Goal: Transaction & Acquisition: Obtain resource

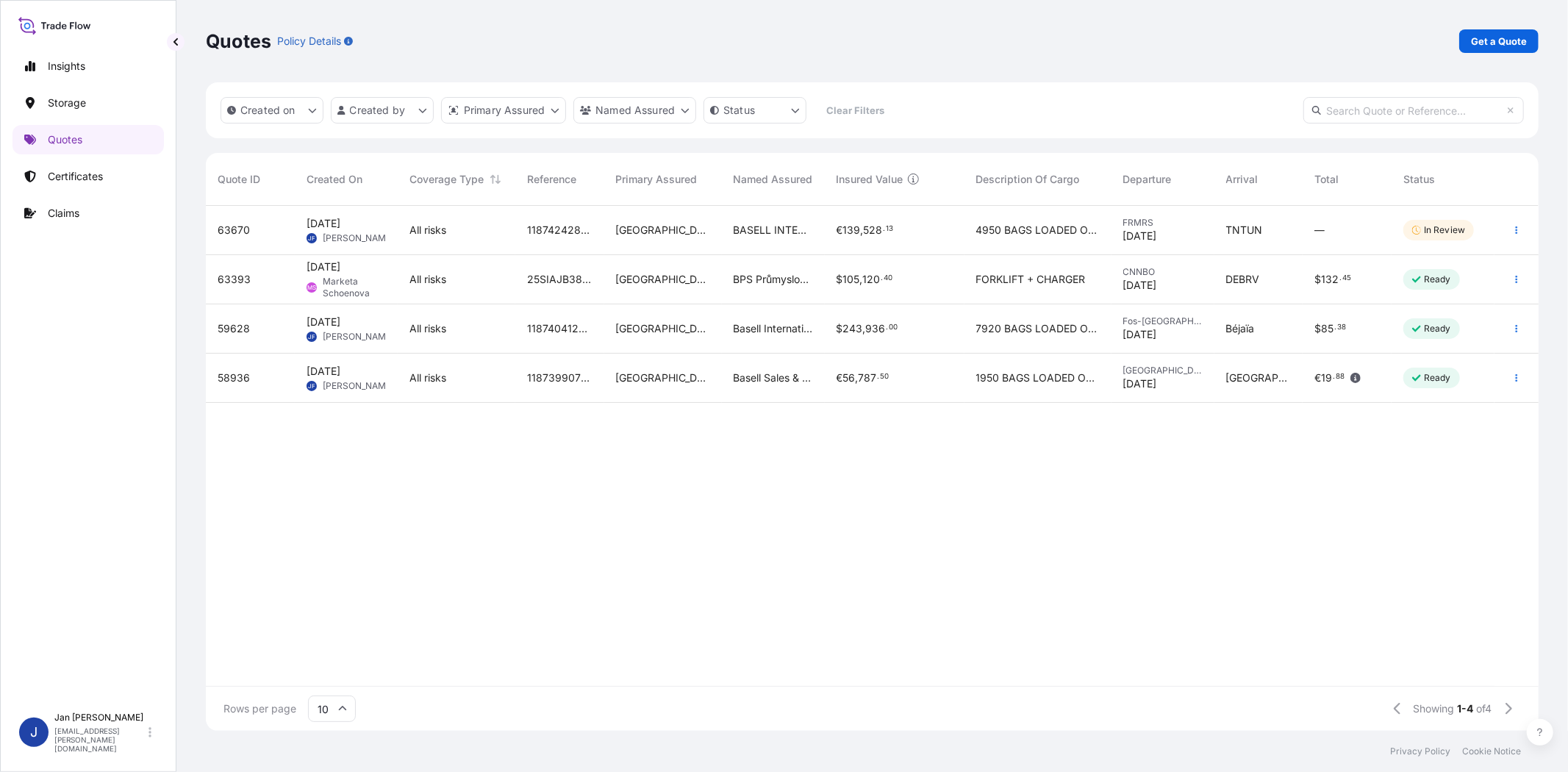
scroll to position [521, 1320]
click at [1473, 53] on div "Quotes Policy Details Get a Quote" at bounding box center [872, 41] width 1332 height 82
click at [1475, 40] on p "Get a Quote" at bounding box center [1499, 41] width 56 height 15
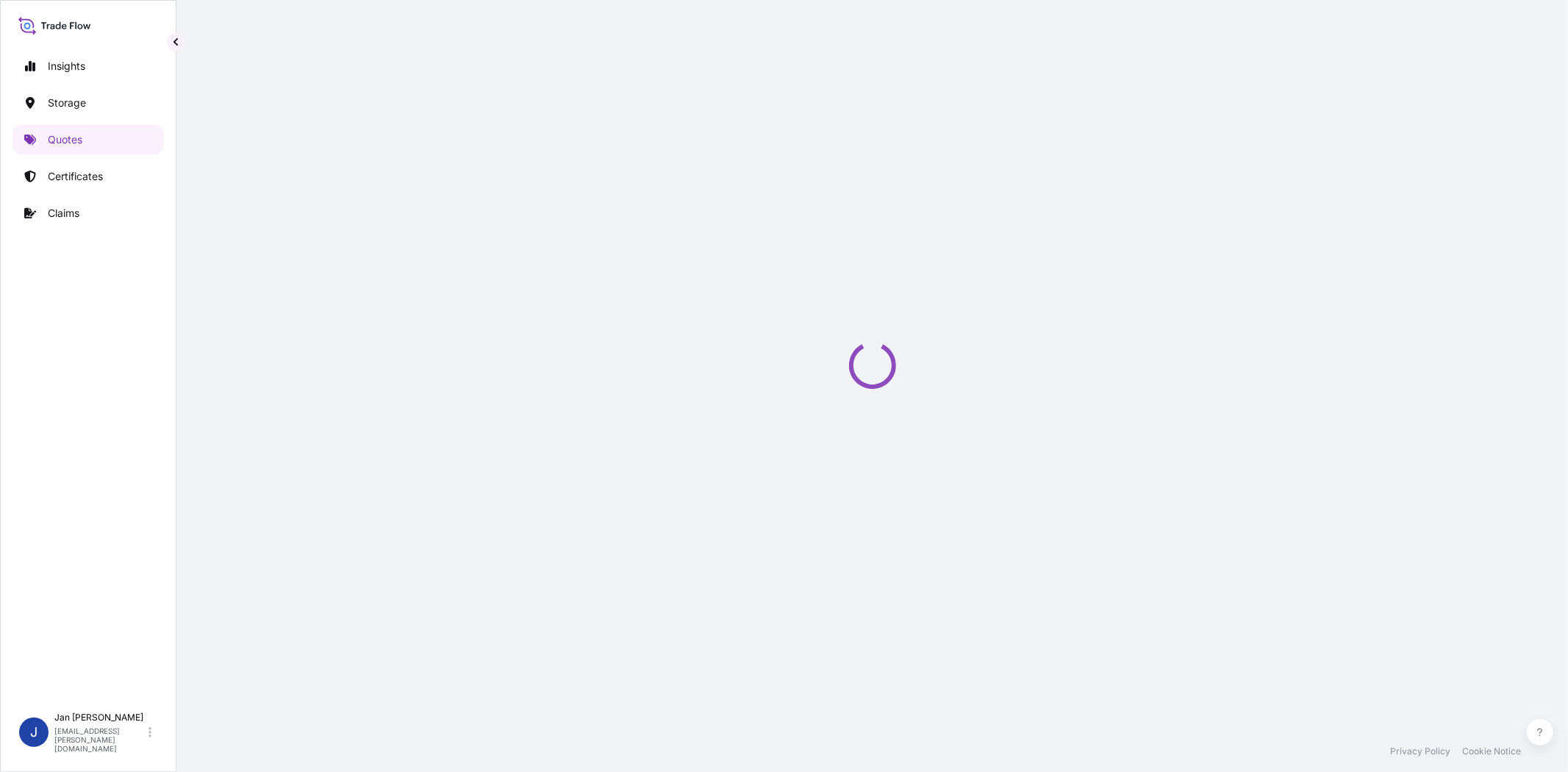
select select "Water"
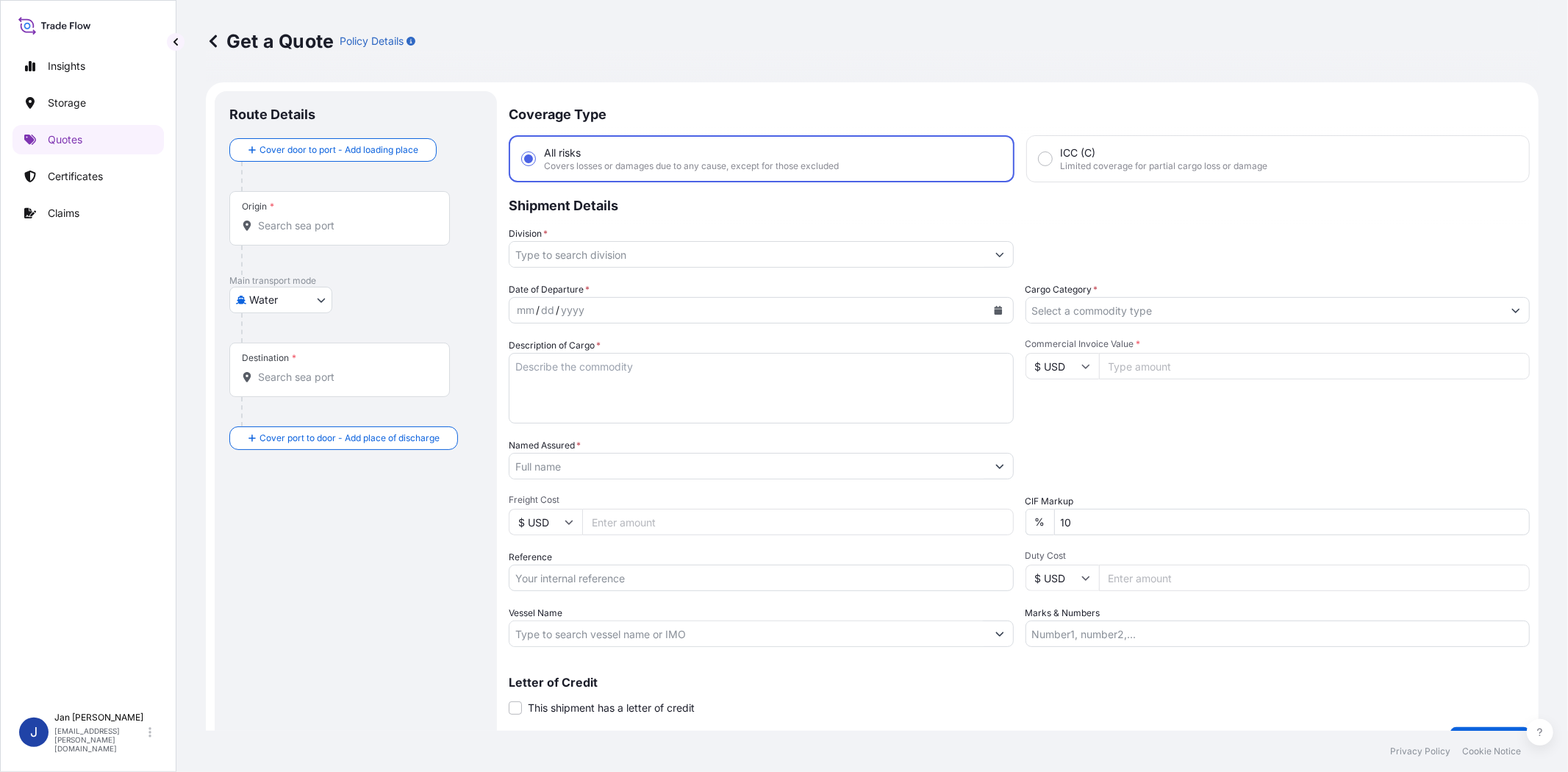
scroll to position [24, 0]
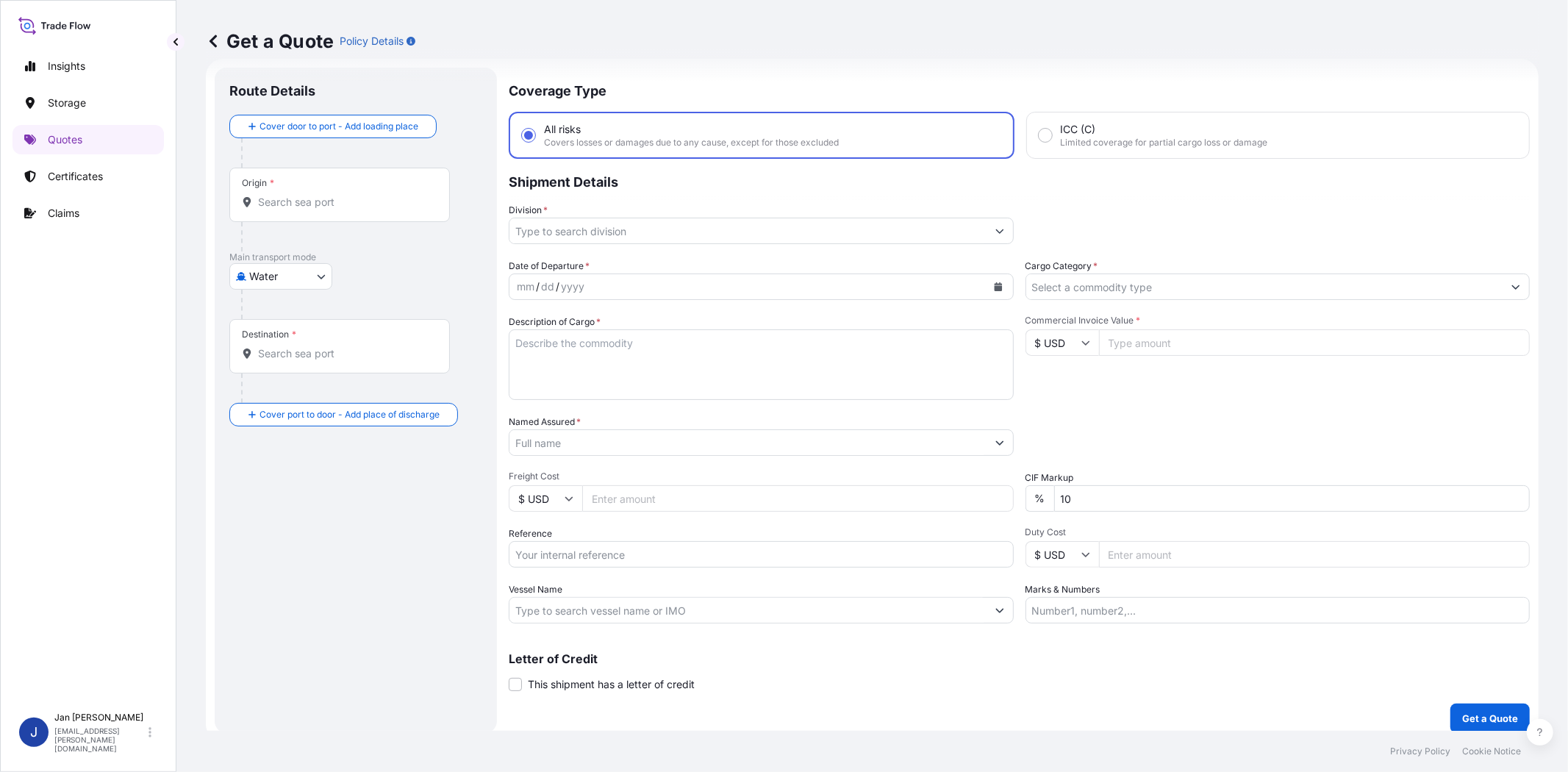
click at [651, 541] on input "Reference" at bounding box center [761, 554] width 505 height 26
paste input "1187424778 // 5013198417 5013194350 304244960"
type input "1187424778 // 5013198417 5013194350 304244960"
click at [595, 232] on input "Division *" at bounding box center [748, 231] width 477 height 26
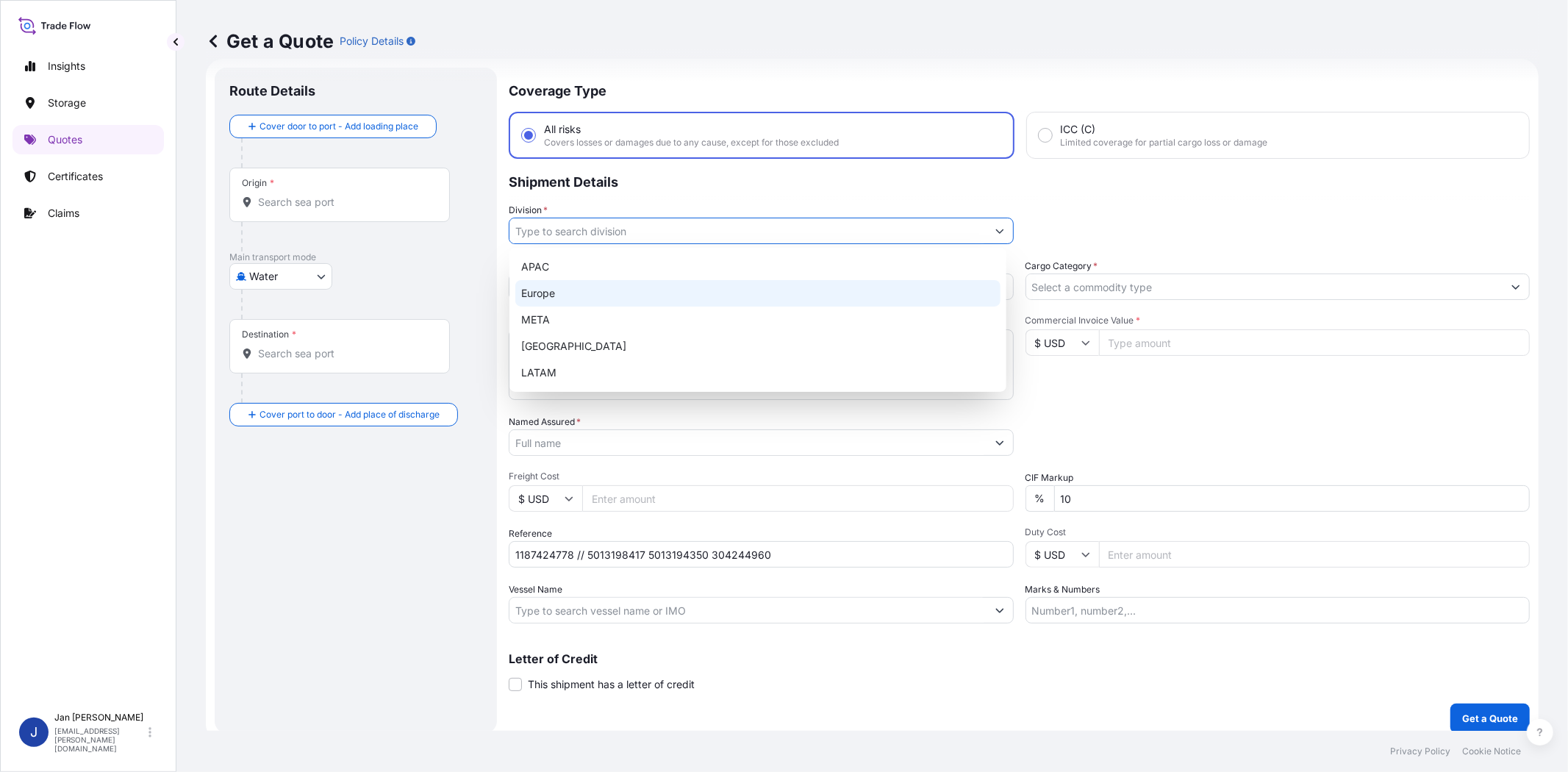
click at [603, 289] on div "Europe" at bounding box center [758, 293] width 485 height 26
type input "Europe"
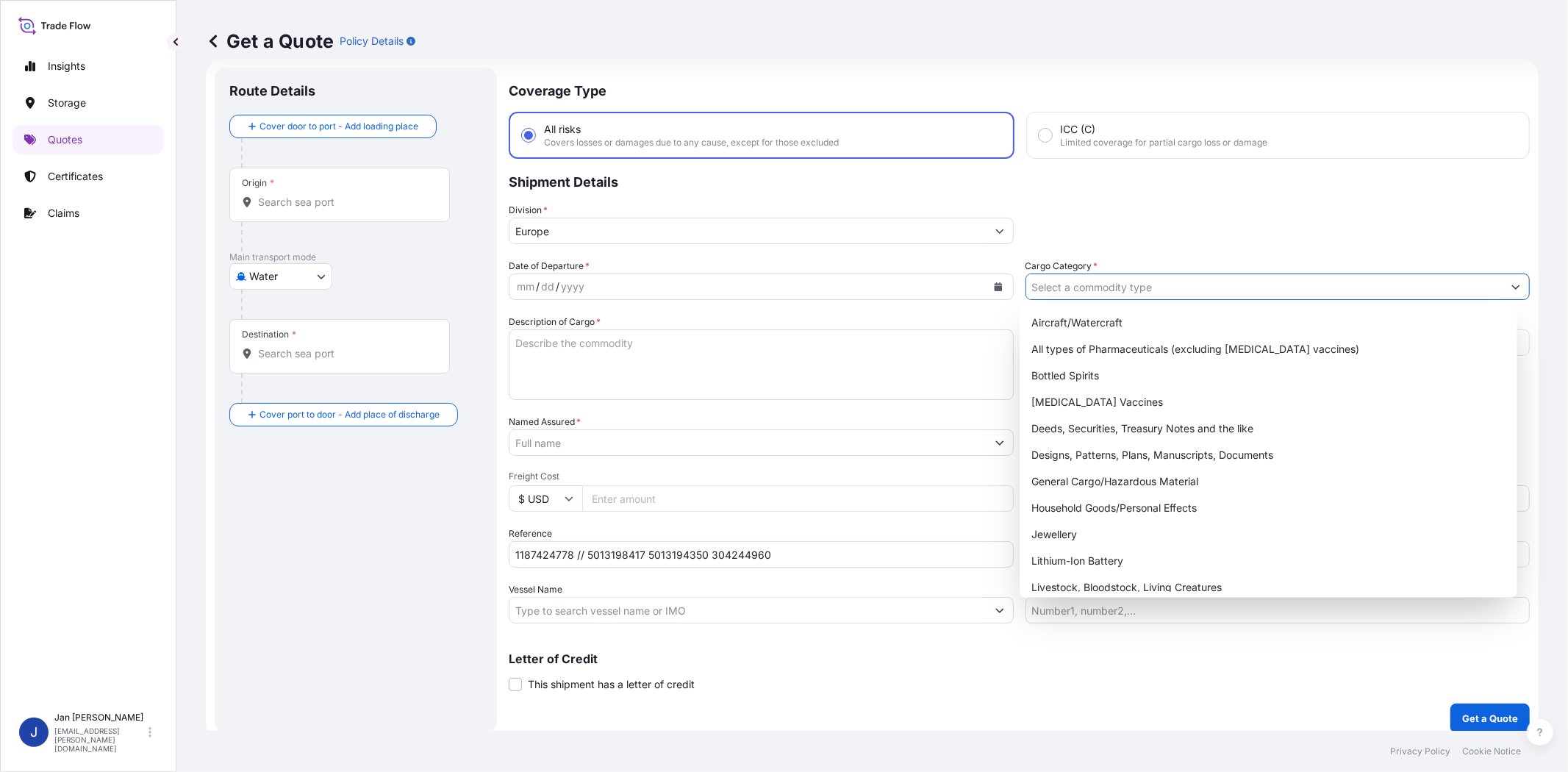
click at [1215, 282] on input "Cargo Category *" at bounding box center [1264, 287] width 477 height 26
click at [1186, 473] on div "General Cargo/Hazardous Material" at bounding box center [1267, 482] width 485 height 26
type input "General Cargo/Hazardous Material"
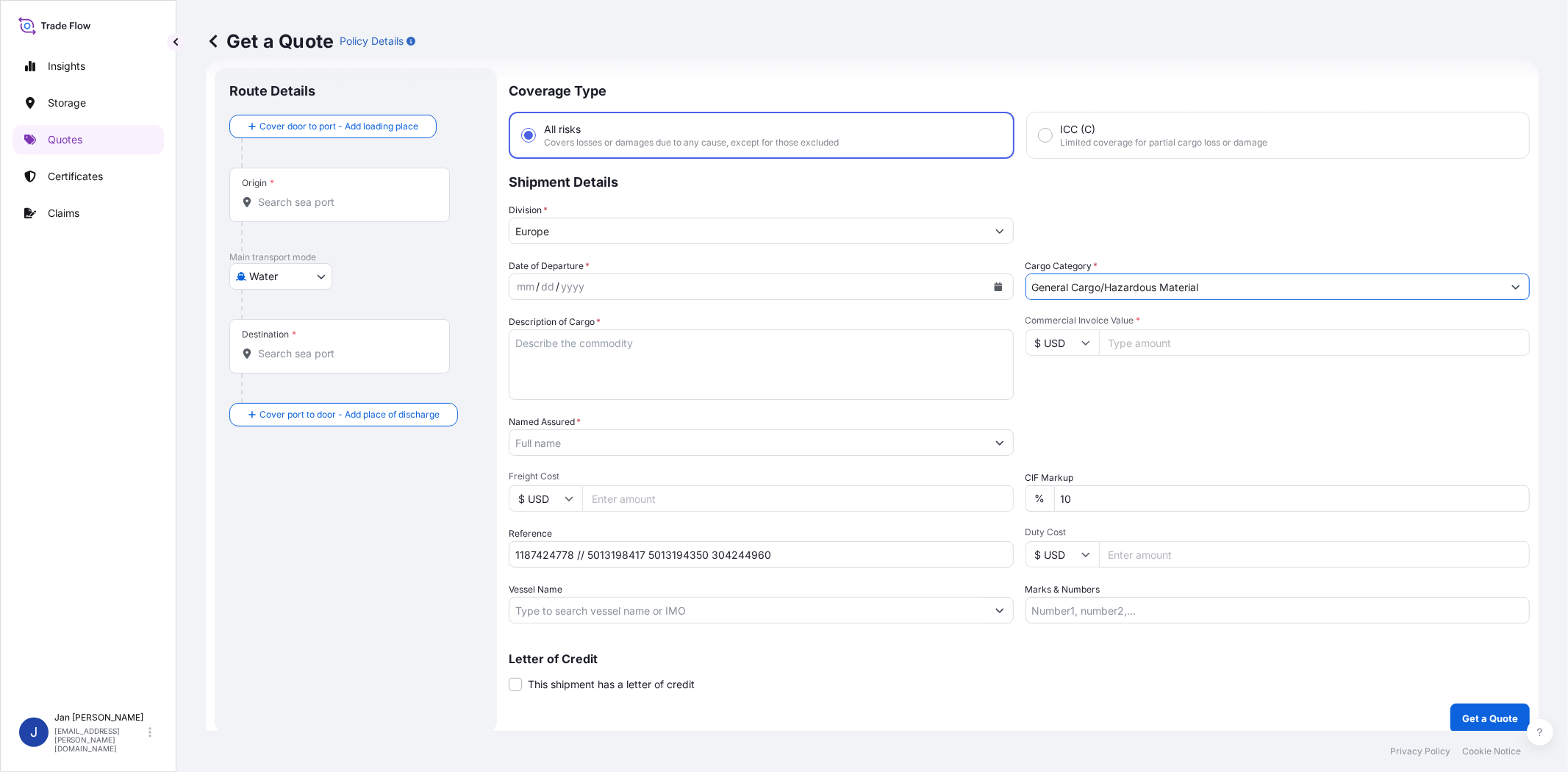
click at [790, 437] on input "Named Assured *" at bounding box center [748, 442] width 477 height 26
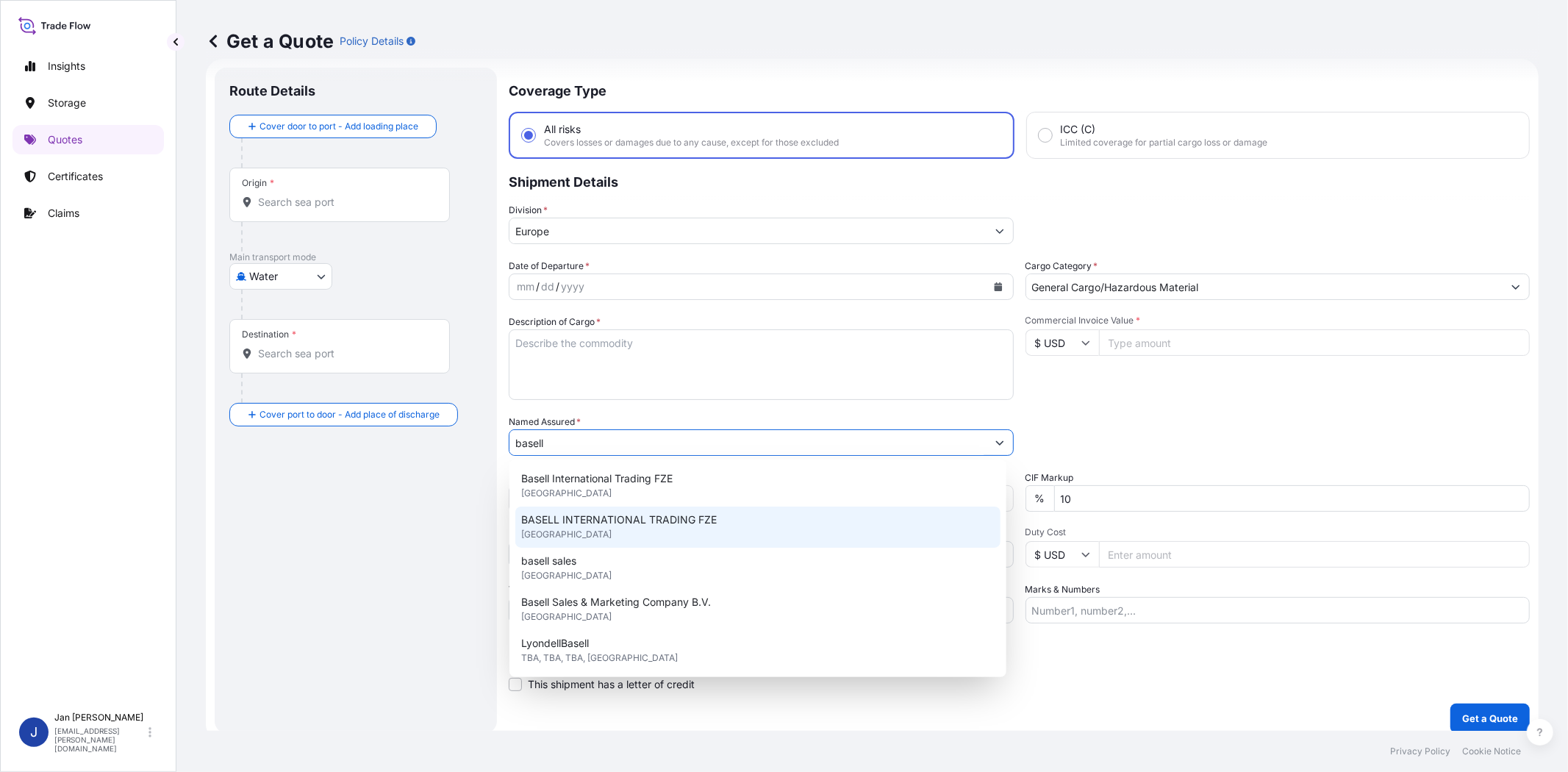
click at [725, 536] on div "BASELL INTERNATIONAL TRADING FZE [GEOGRAPHIC_DATA]" at bounding box center [758, 527] width 485 height 41
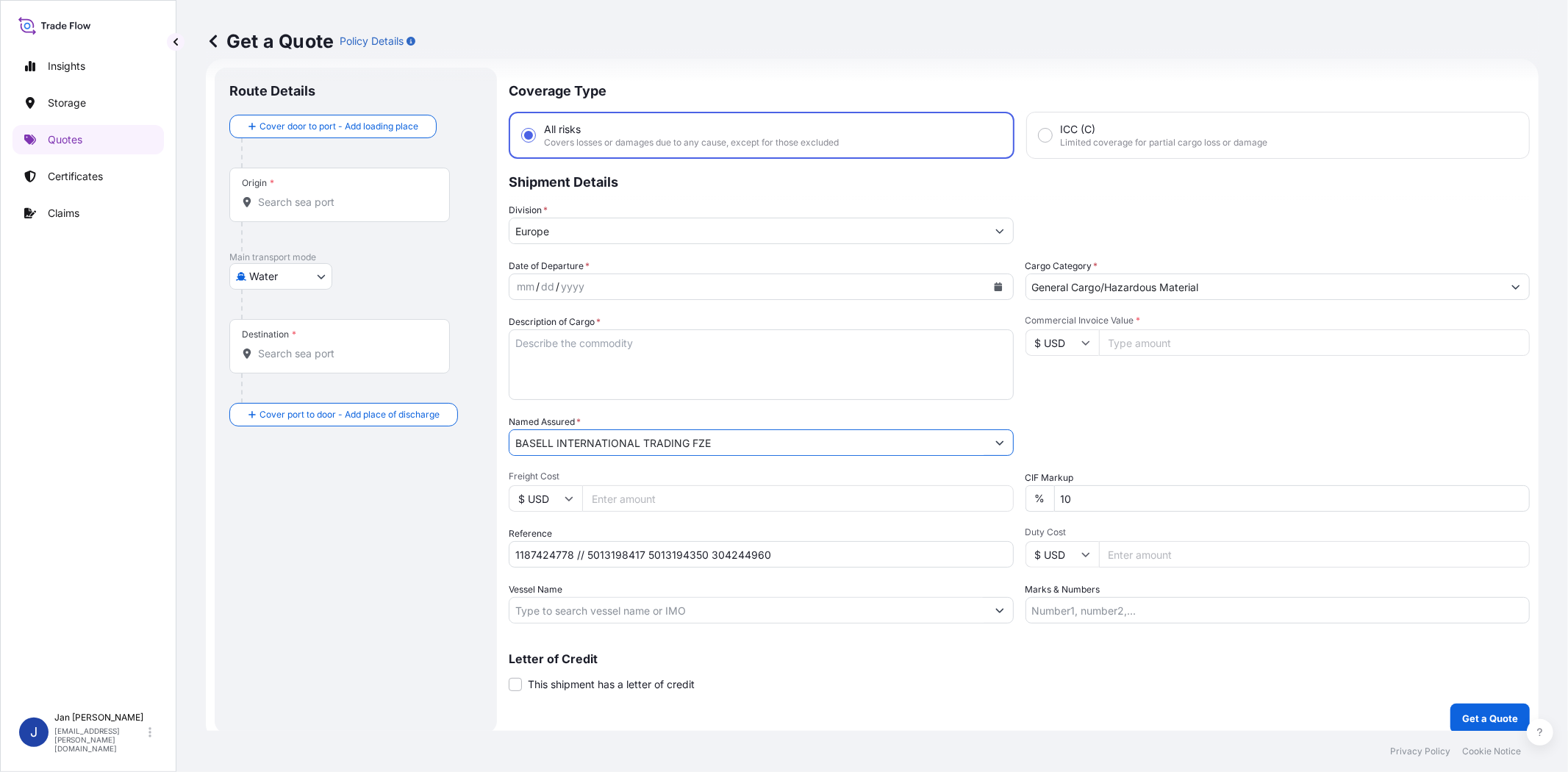
type input "BASELL INTERNATIONAL TRADING FZE"
click at [1171, 399] on div "Date of Departure * mm / dd / yyyy Cargo Category * General Cargo/Hazardous Mat…" at bounding box center [1020, 441] width 1021 height 365
click at [1001, 281] on button "Calendar" at bounding box center [998, 287] width 24 height 24
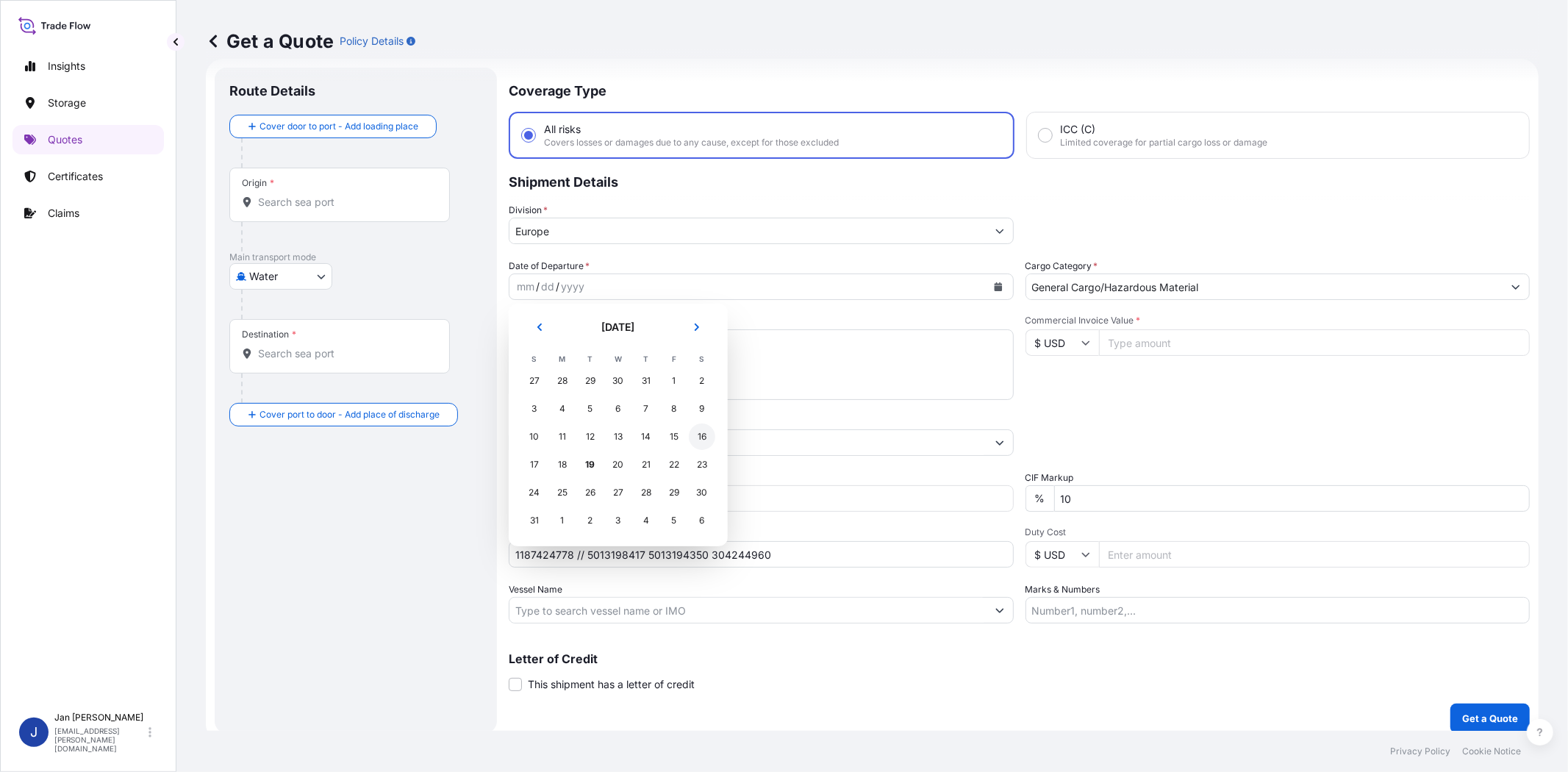
click at [704, 432] on div "16" at bounding box center [702, 437] width 26 height 26
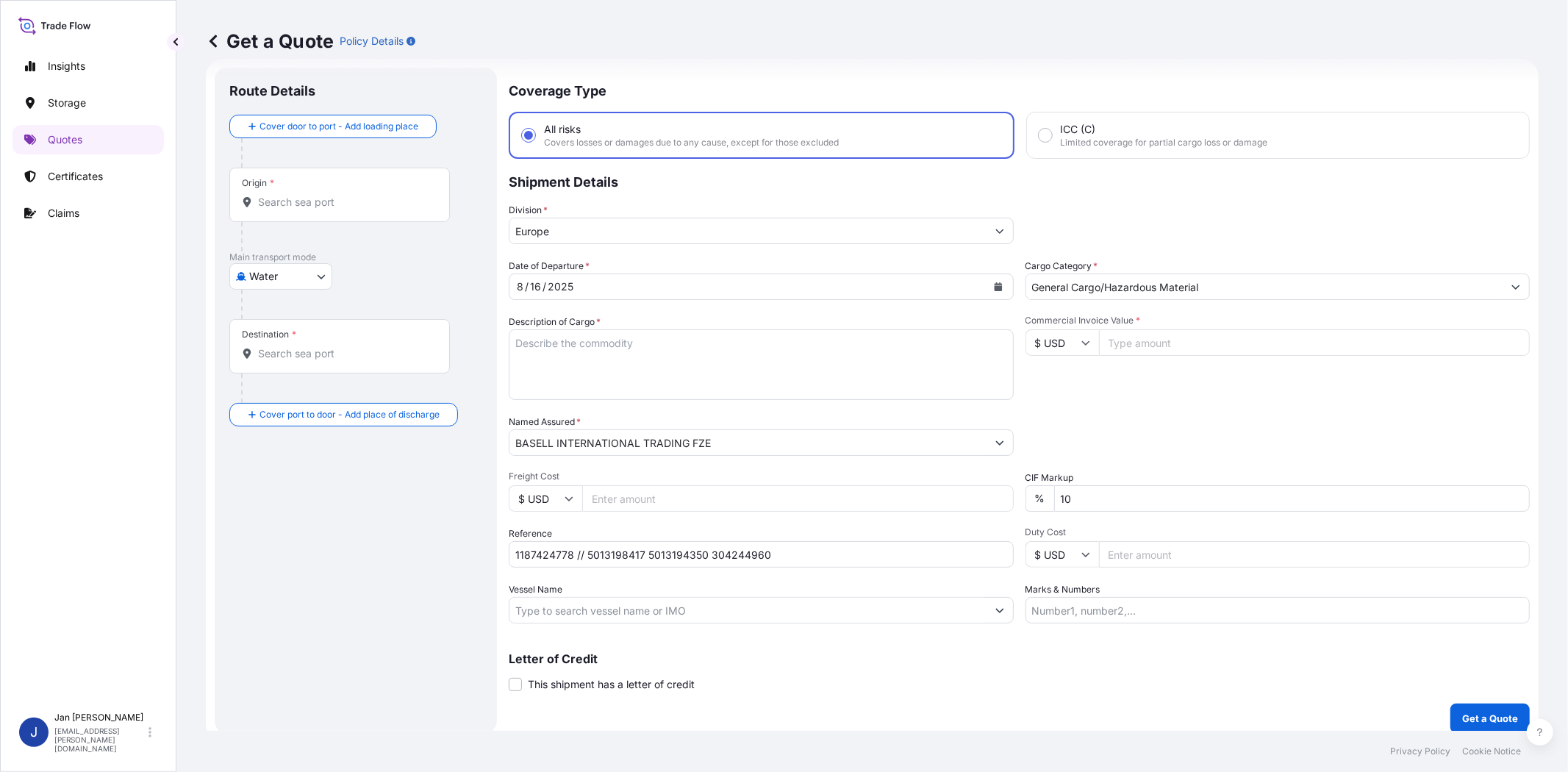
click at [1178, 386] on div "Commercial Invoice Value * $ USD" at bounding box center [1277, 358] width 505 height 86
click at [626, 613] on input "Vessel Name" at bounding box center [748, 611] width 477 height 26
paste input "VANCOUVER EXPRESS"
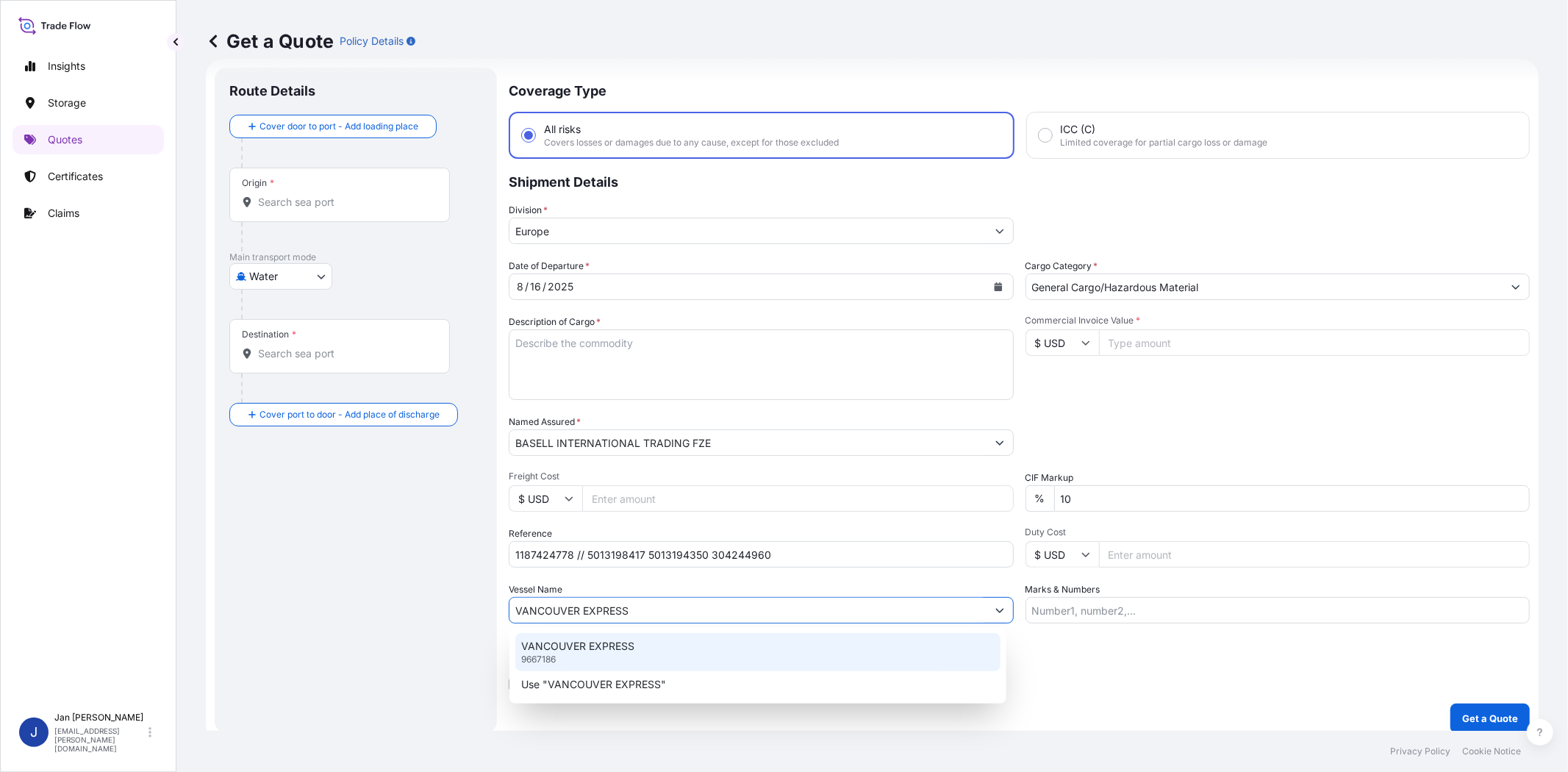
click at [626, 652] on p "VANCOUVER EXPRESS" at bounding box center [577, 647] width 113 height 15
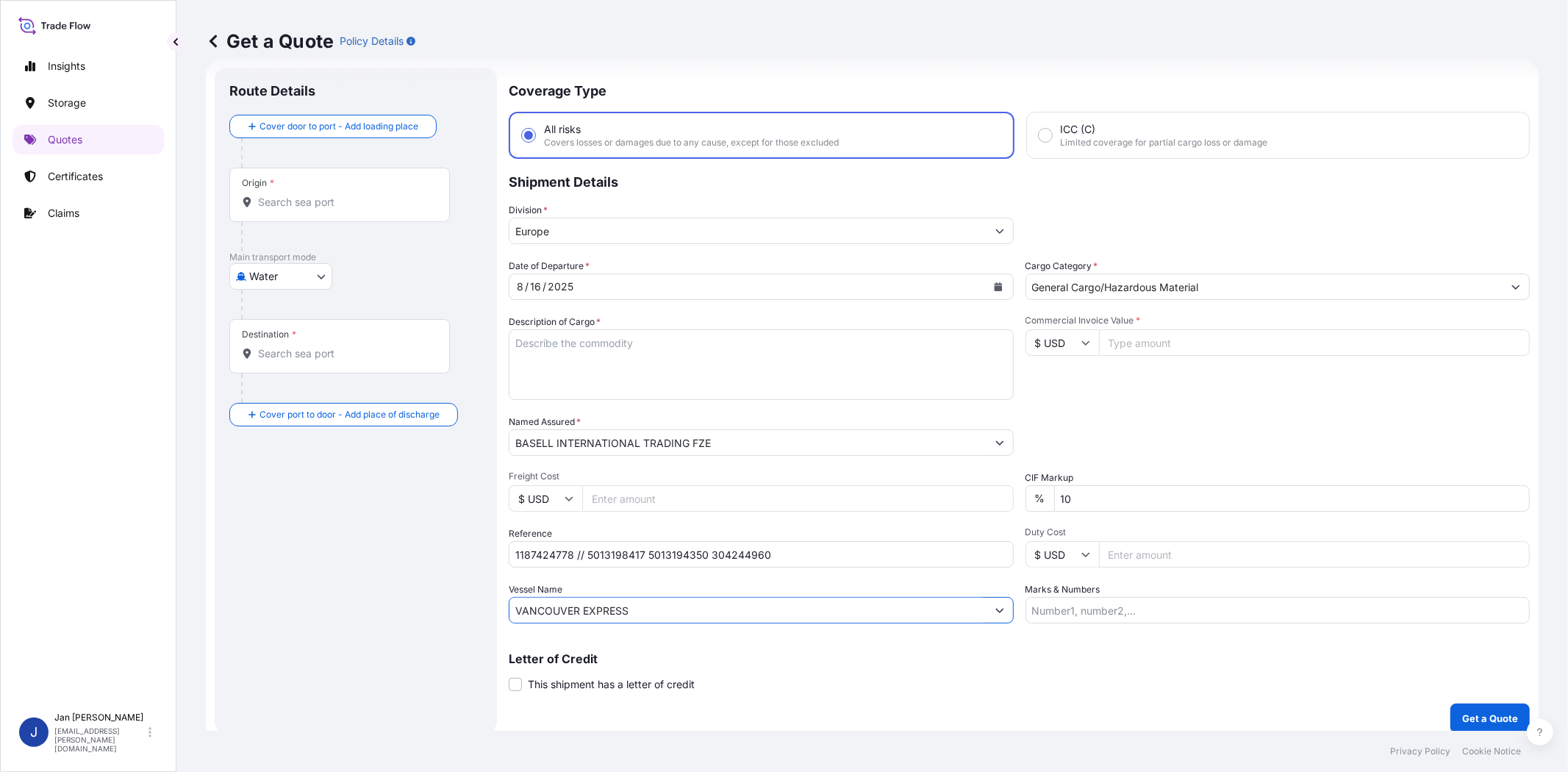
type input "VANCOUVER EXPRESS"
click at [357, 210] on div "Origin *" at bounding box center [339, 194] width 221 height 54
click at [357, 209] on input "Origin *" at bounding box center [344, 203] width 174 height 15
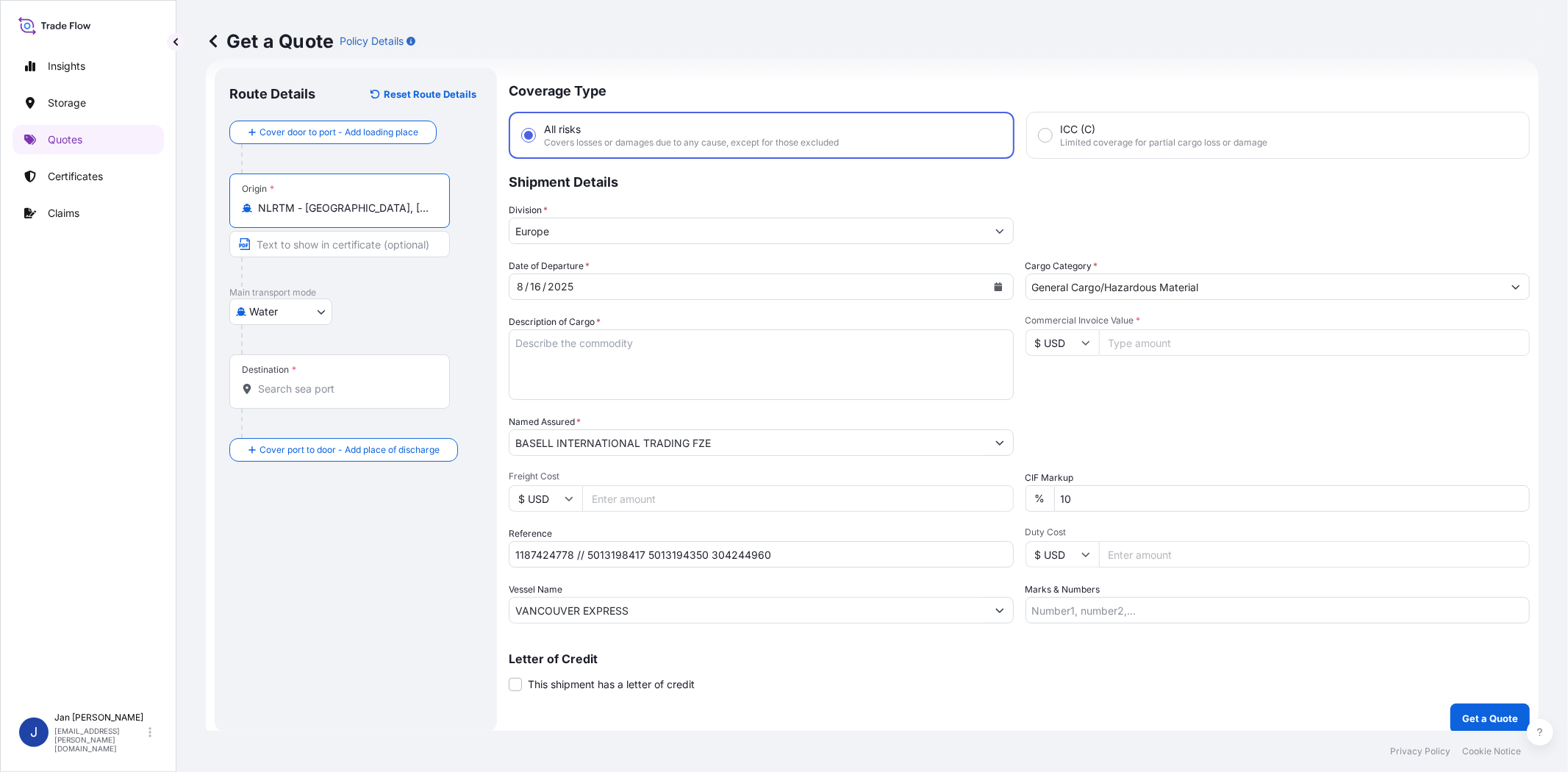
type input "NLRTM - [GEOGRAPHIC_DATA], [GEOGRAPHIC_DATA]"
click at [339, 384] on input "Destination *" at bounding box center [347, 389] width 179 height 15
type input "SADMM - Ad [GEOGRAPHIC_DATA], [GEOGRAPHIC_DATA]"
click at [312, 549] on div "Route Details Reset Route Details Cover door to port - Add loading place Place …" at bounding box center [357, 400] width 258 height 636
click at [1052, 334] on input "$ USD" at bounding box center [1062, 343] width 73 height 26
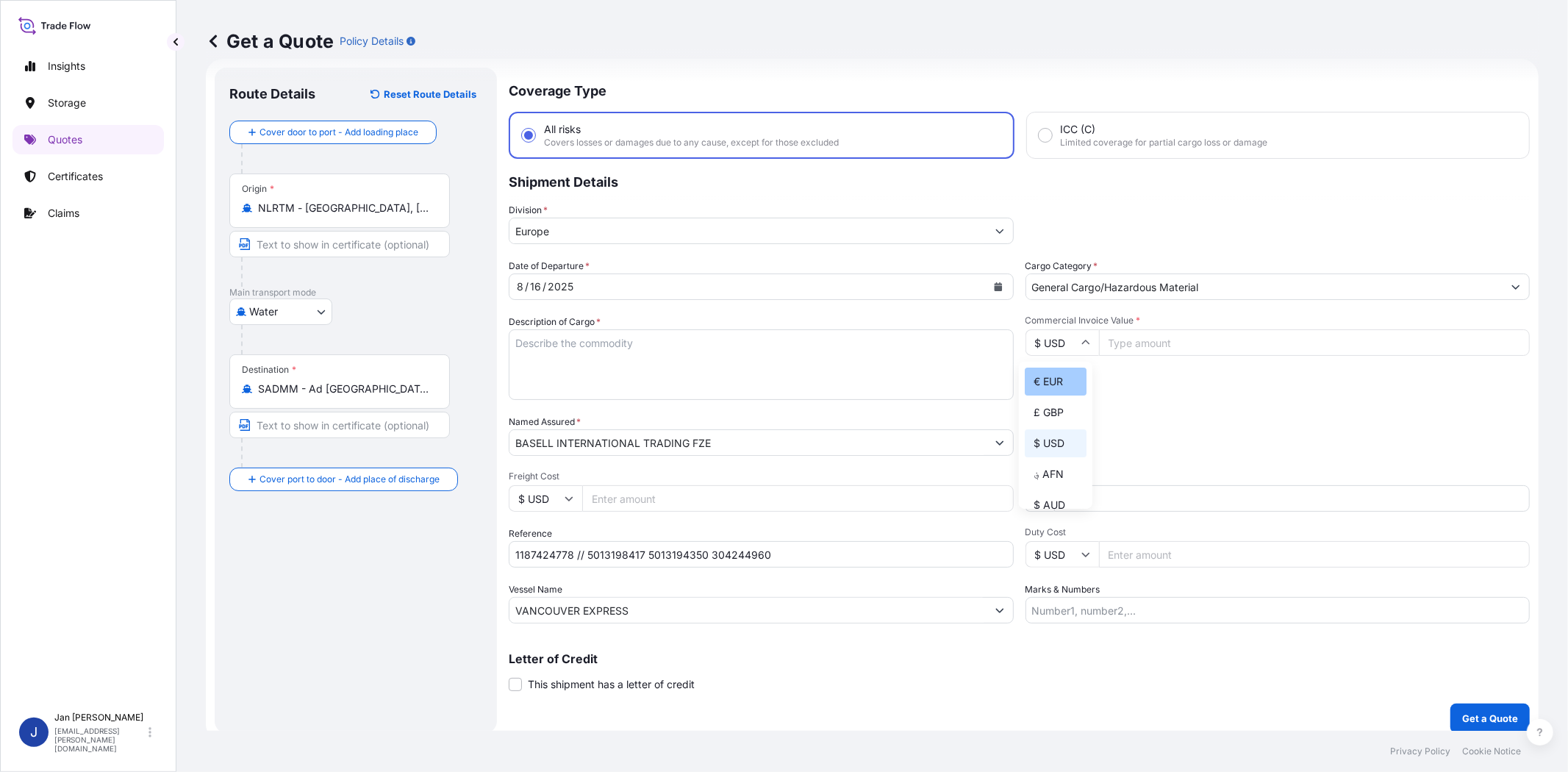
click at [1048, 372] on div "€ EUR" at bounding box center [1055, 381] width 62 height 28
type input "€ EUR"
paste input "77774.40"
type input "77774.40"
click at [1131, 417] on div "Packing Category Type to search a container mode Please select a primary mode o…" at bounding box center [1277, 435] width 505 height 41
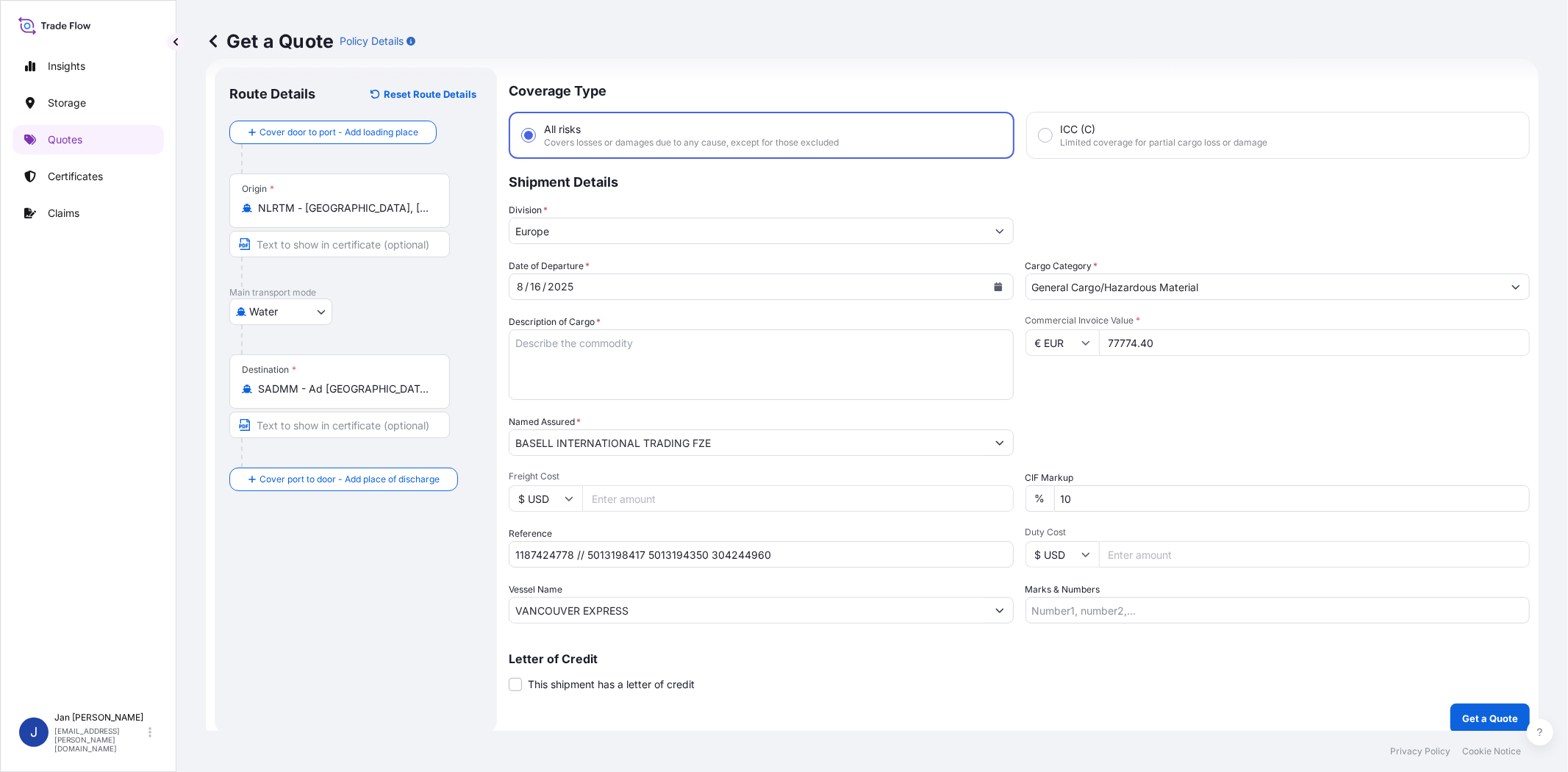
click at [717, 366] on textarea "Description of Cargo *" at bounding box center [761, 365] width 505 height 71
paste textarea "BAGS LOADED ONTO 36 PALLETS LOADED INTO 2 40' HIGH CUBE CONTAINER ADSYL 3 C 30 …"
click at [511, 337] on textarea "BAGS LOADED ONTO 36 PALLETS LOADED INTO 2 40' HIGH CUBE CONTAINER ADSYL 3 C 30 …" at bounding box center [761, 365] width 505 height 71
type textarea "1980 BAGS LOADED ONTO 36 PALLETS LOADED INTO 2 40' HIGH CUBE CONTAINER ADSYL 3 …"
click at [1104, 412] on div "Date of Departure * [DATE] Cargo Category * General Cargo/Hazardous Material De…" at bounding box center [1020, 441] width 1021 height 365
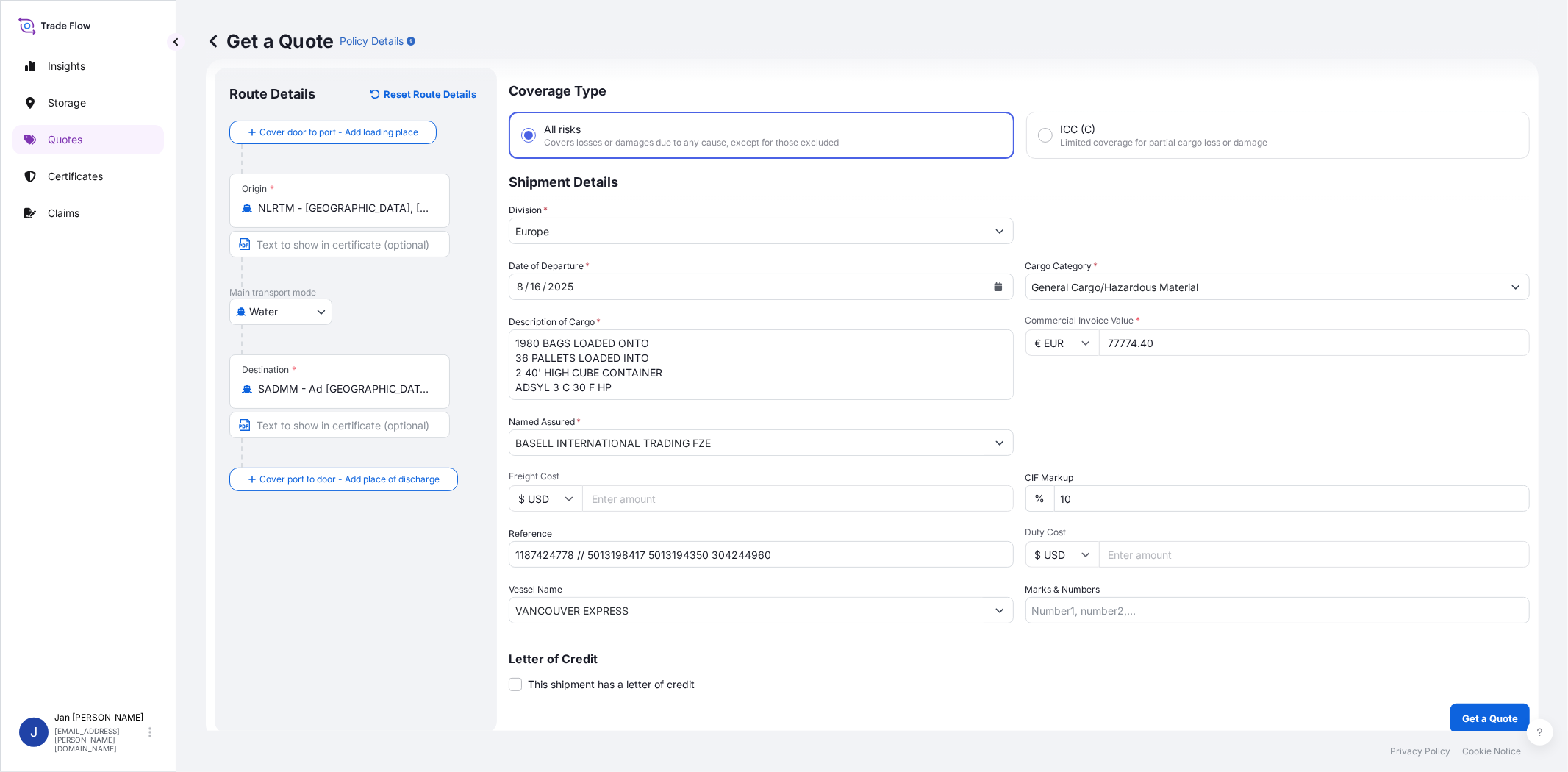
click at [1160, 607] on input "Marks & Numbers" at bounding box center [1277, 611] width 505 height 26
paste input "ROWAD GLOBAL PACKAGING CO. LTD.,[GEOGRAPHIC_DATA] , [GEOGRAPHIC_DATA] IN [GEOGR…"
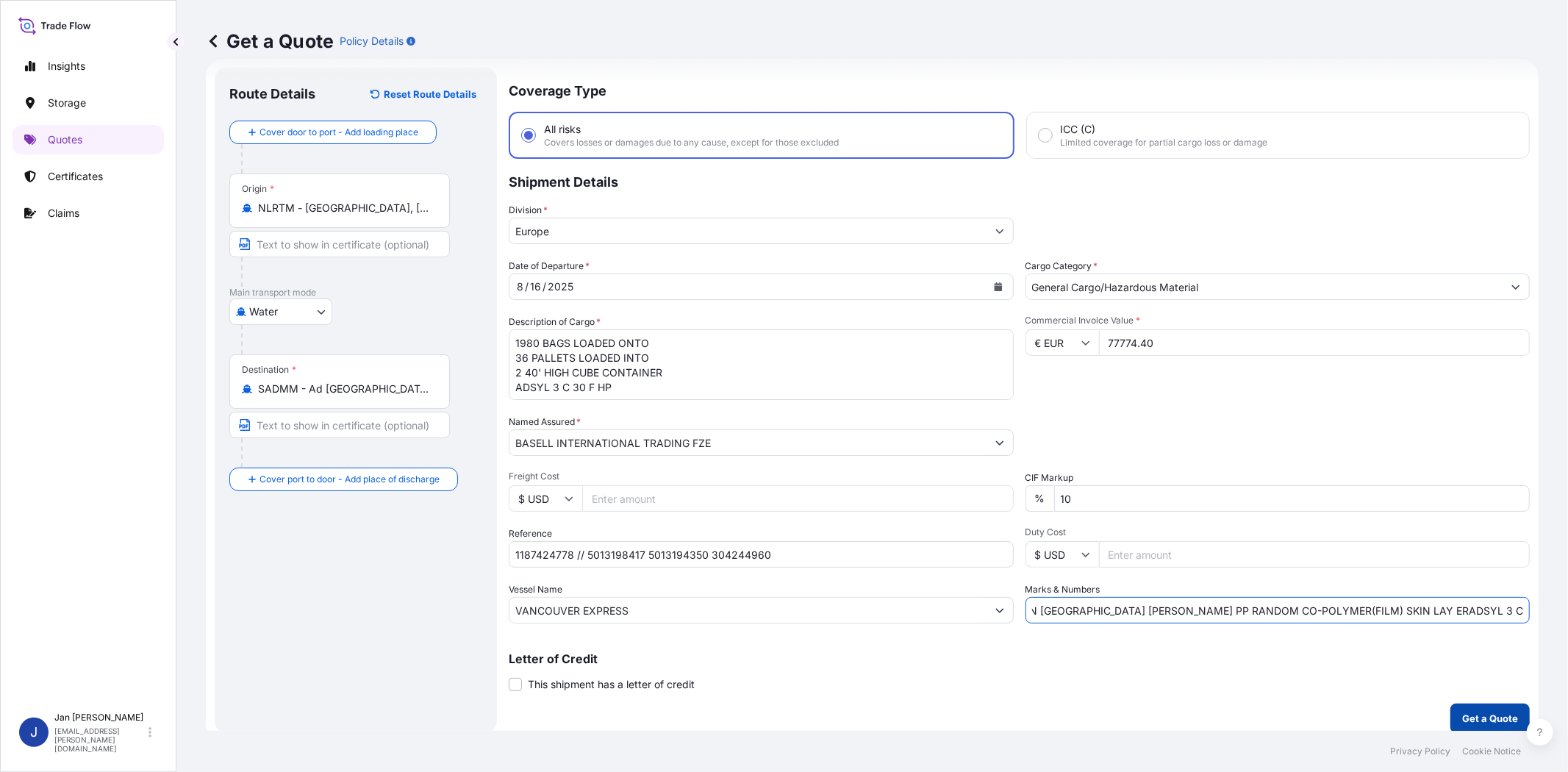
type input "ROWAD GLOBAL PACKAGING CO. LTD.,[GEOGRAPHIC_DATA] , [GEOGRAPHIC_DATA] IN [GEOGR…"
click at [1478, 718] on p "Get a Quote" at bounding box center [1490, 718] width 56 height 15
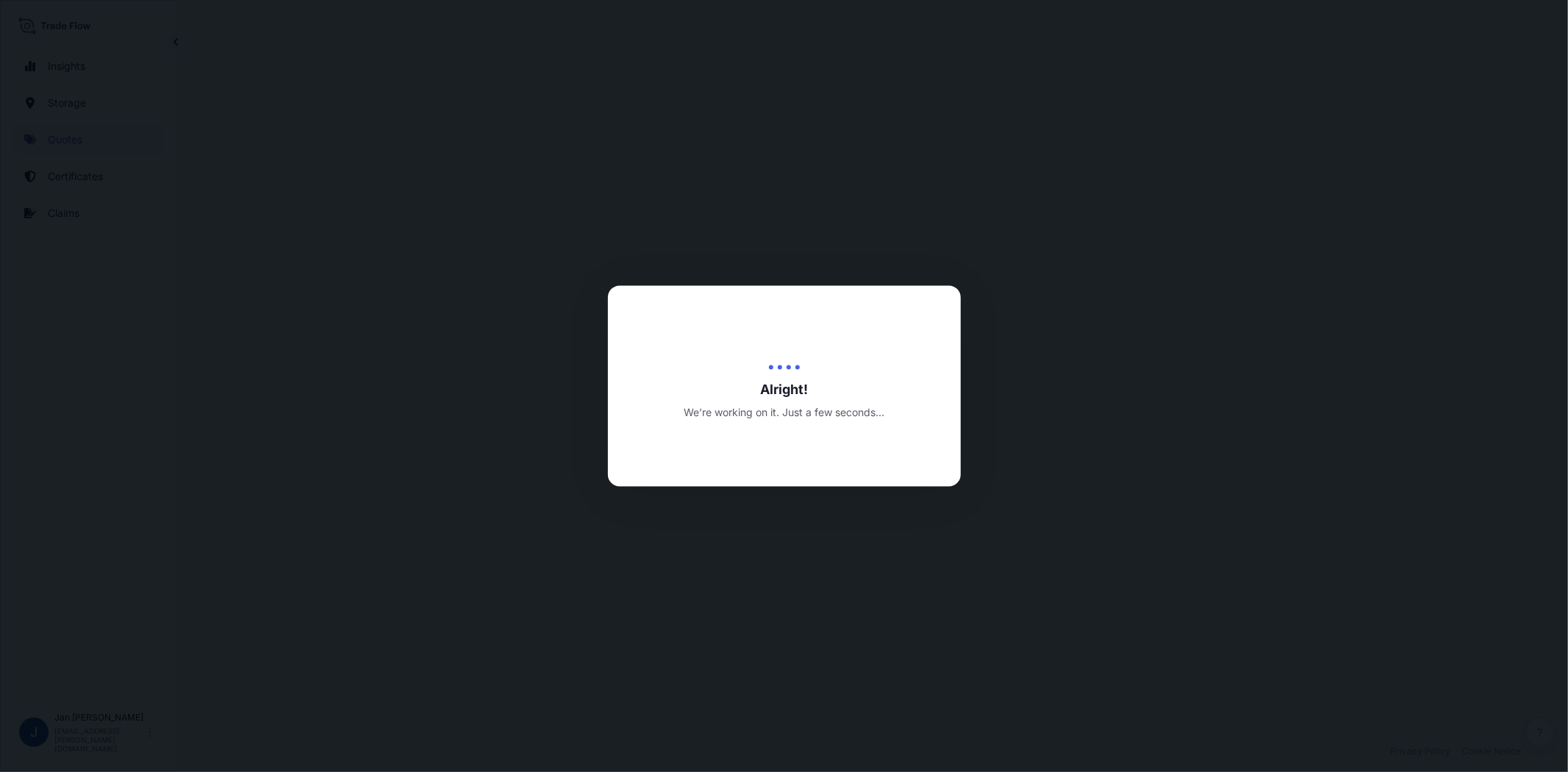
select select "Water"
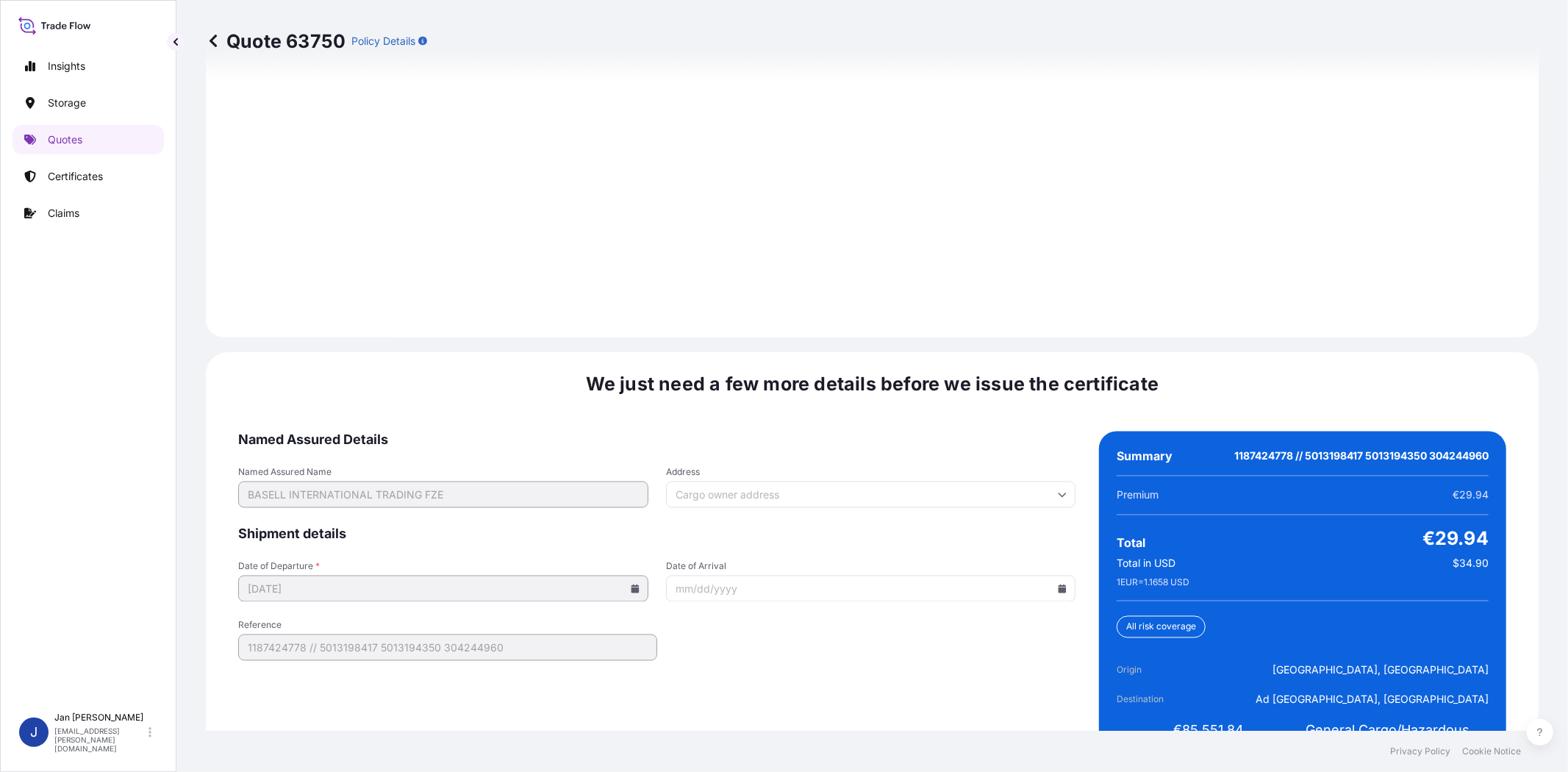
scroll to position [2030, 0]
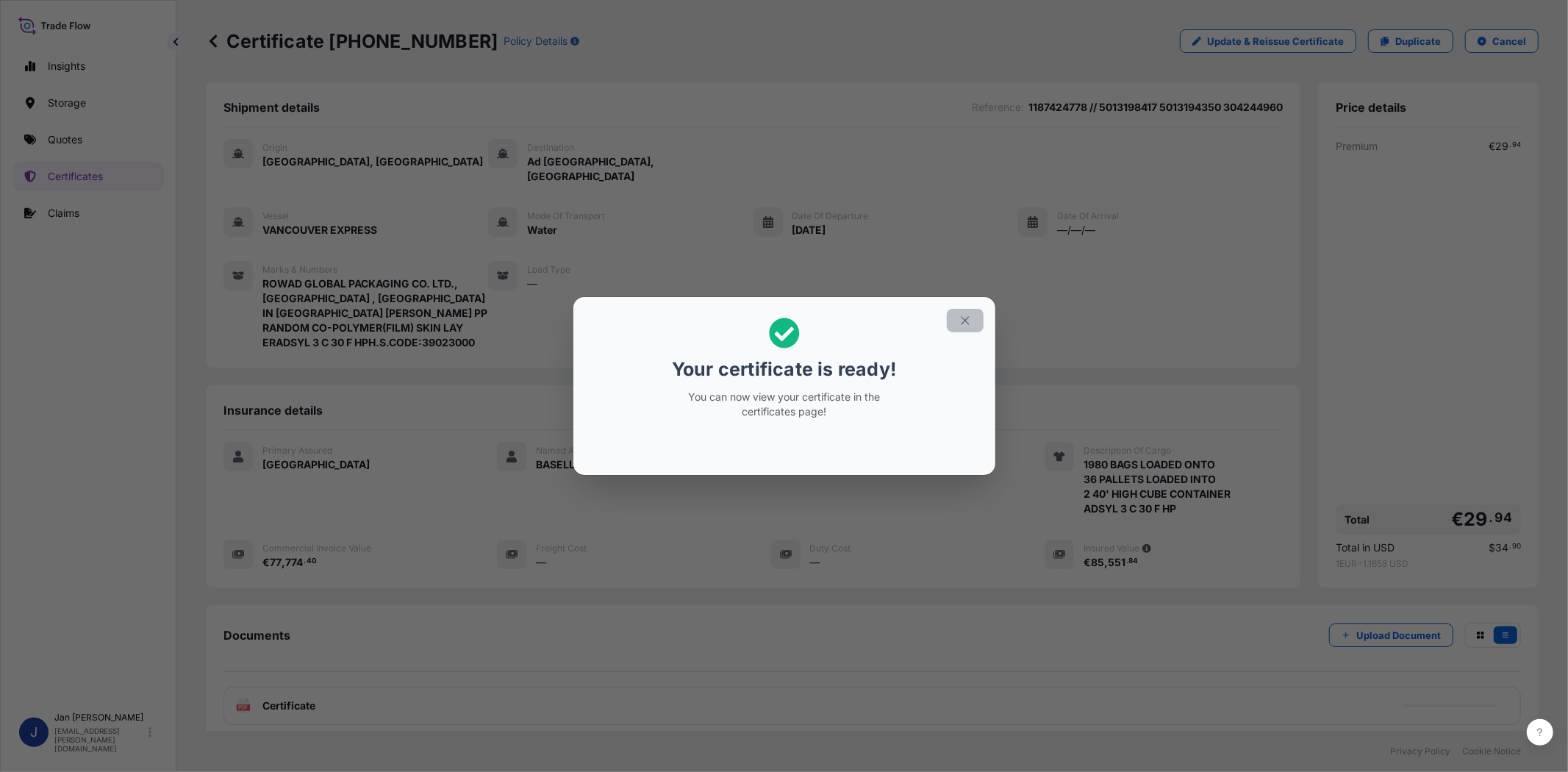
click at [964, 320] on icon "button" at bounding box center [965, 320] width 8 height 8
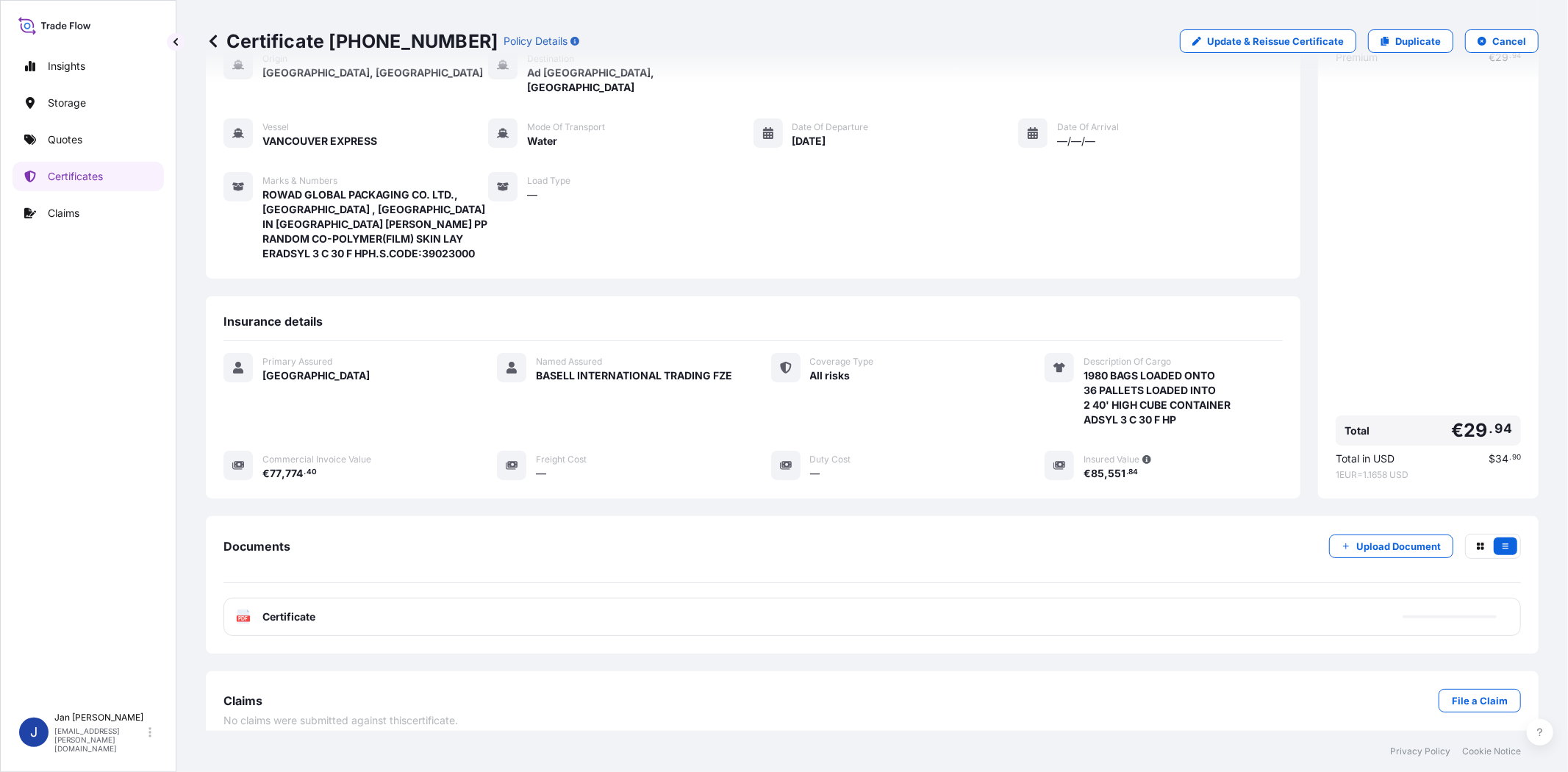
scroll to position [91, 0]
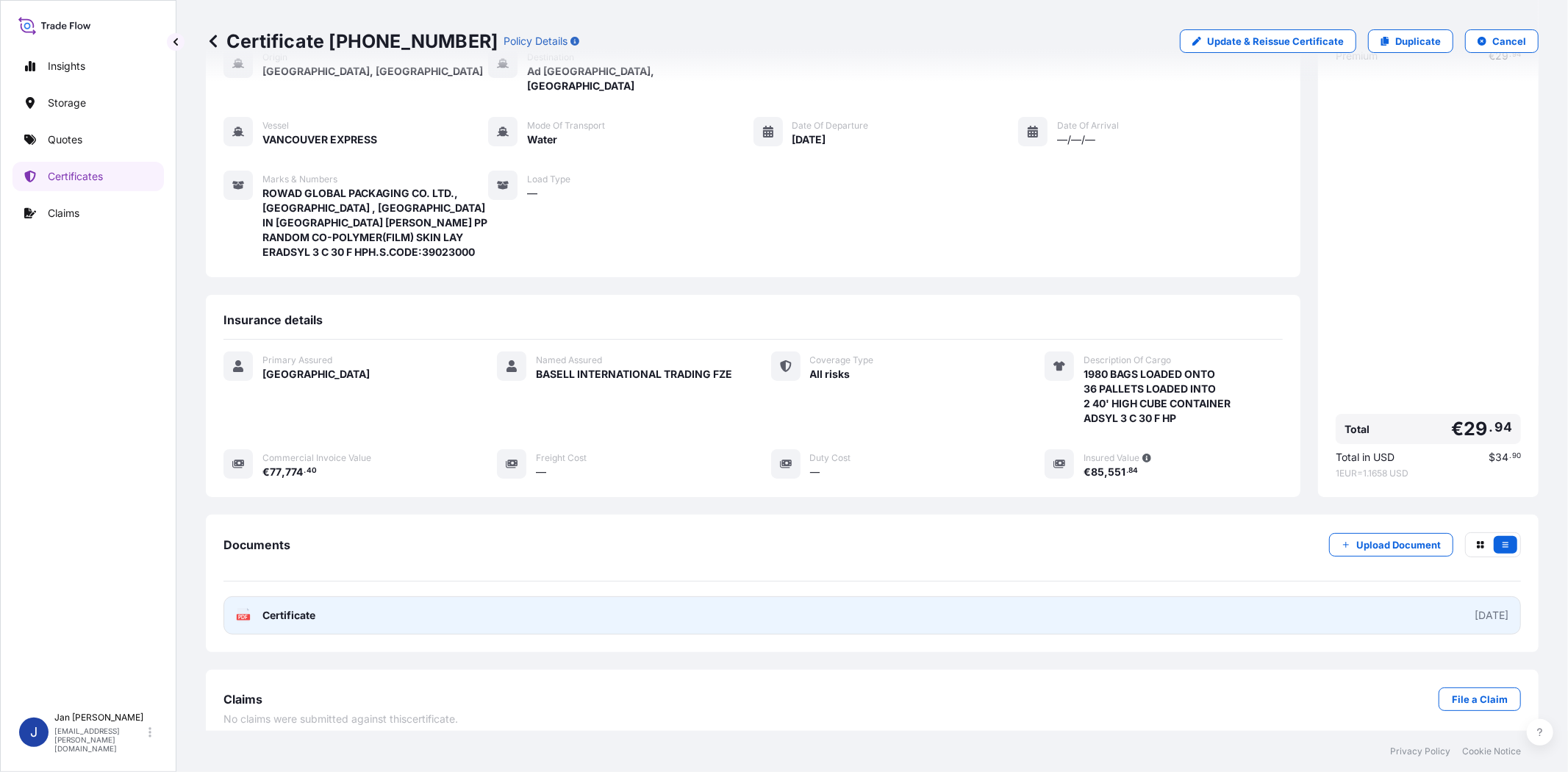
click at [236, 608] on icon "PDF" at bounding box center [243, 615] width 15 height 15
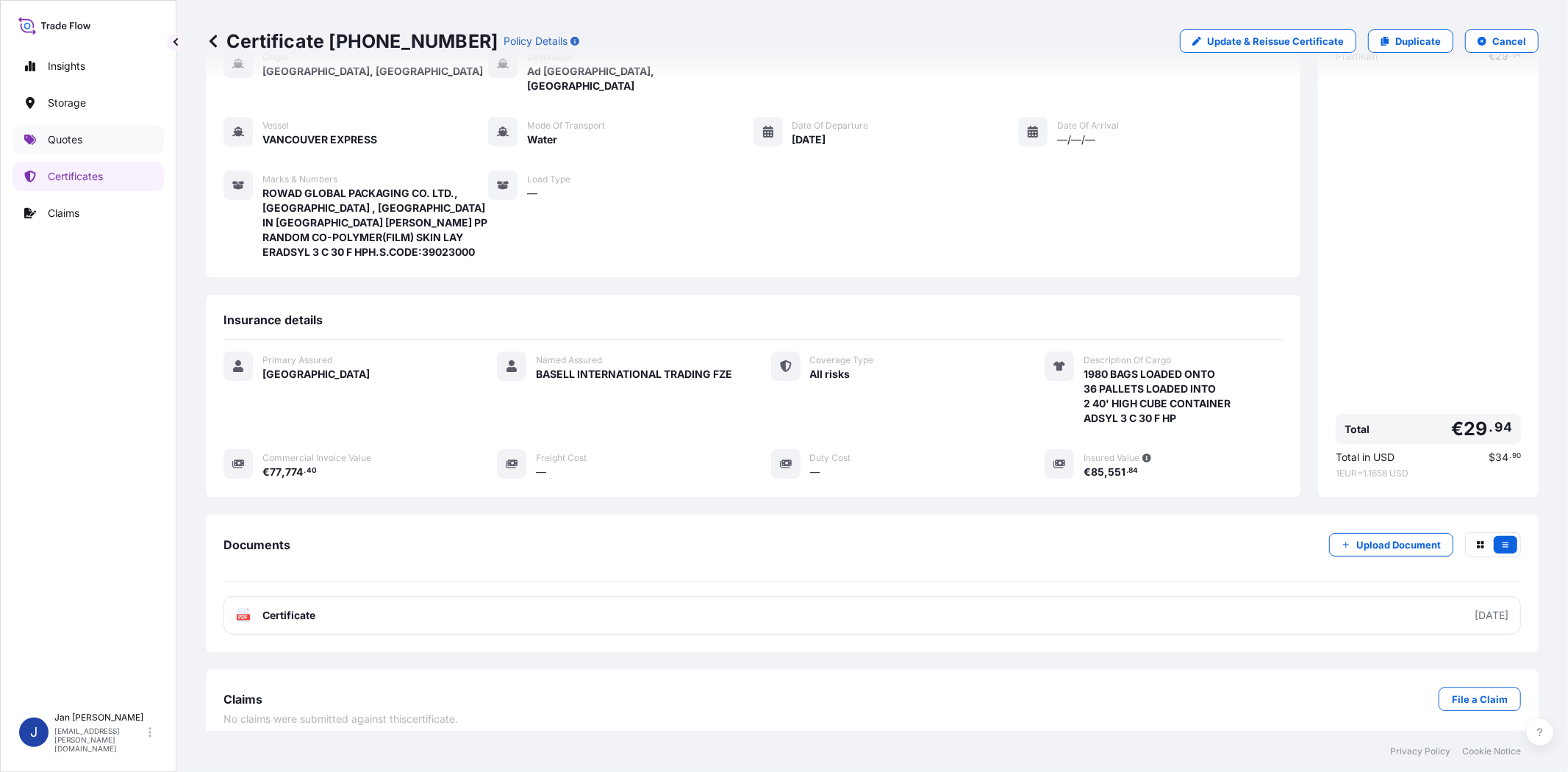
click at [116, 147] on link "Quotes" at bounding box center [88, 140] width 152 height 30
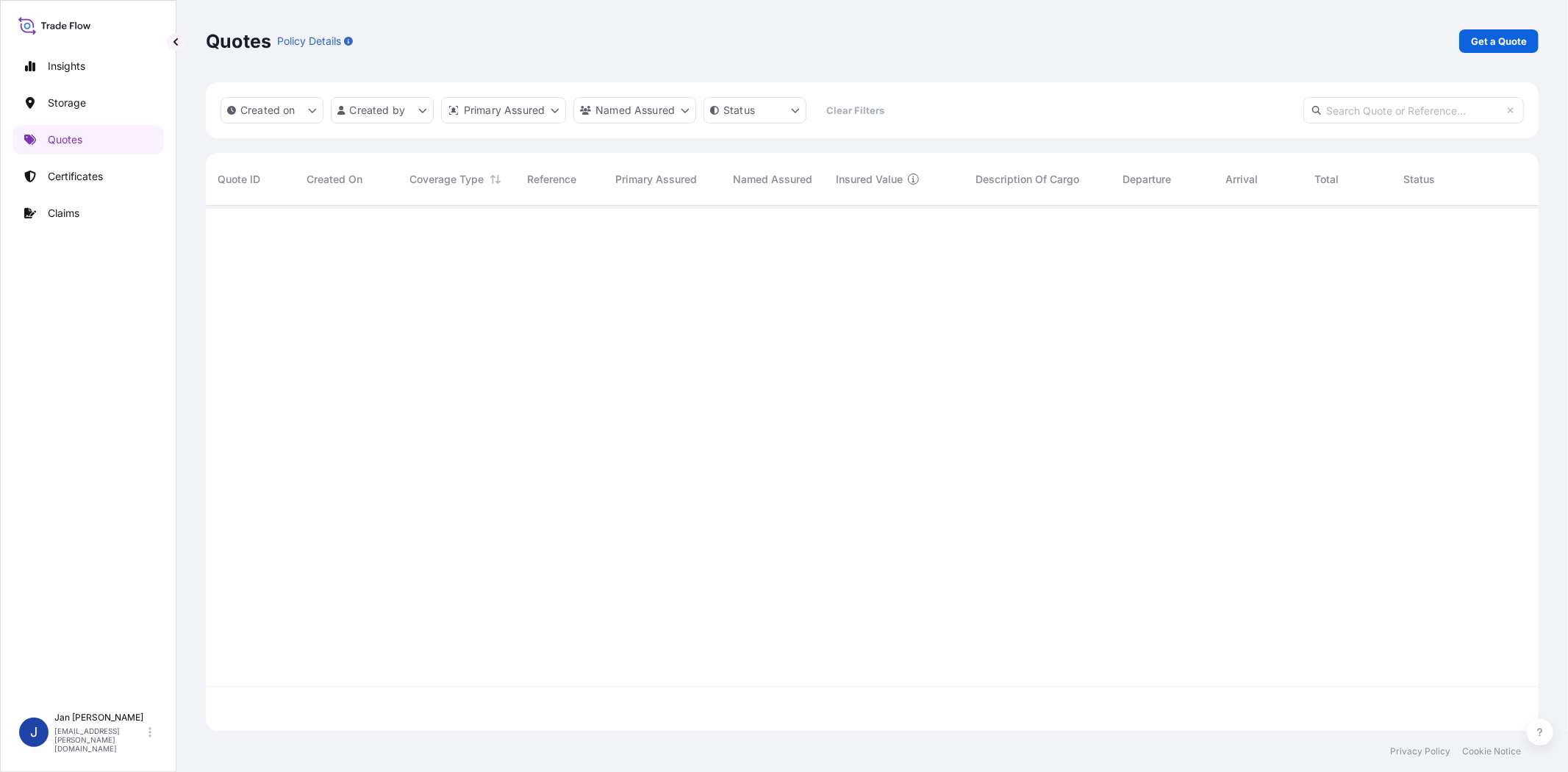
scroll to position [521, 1320]
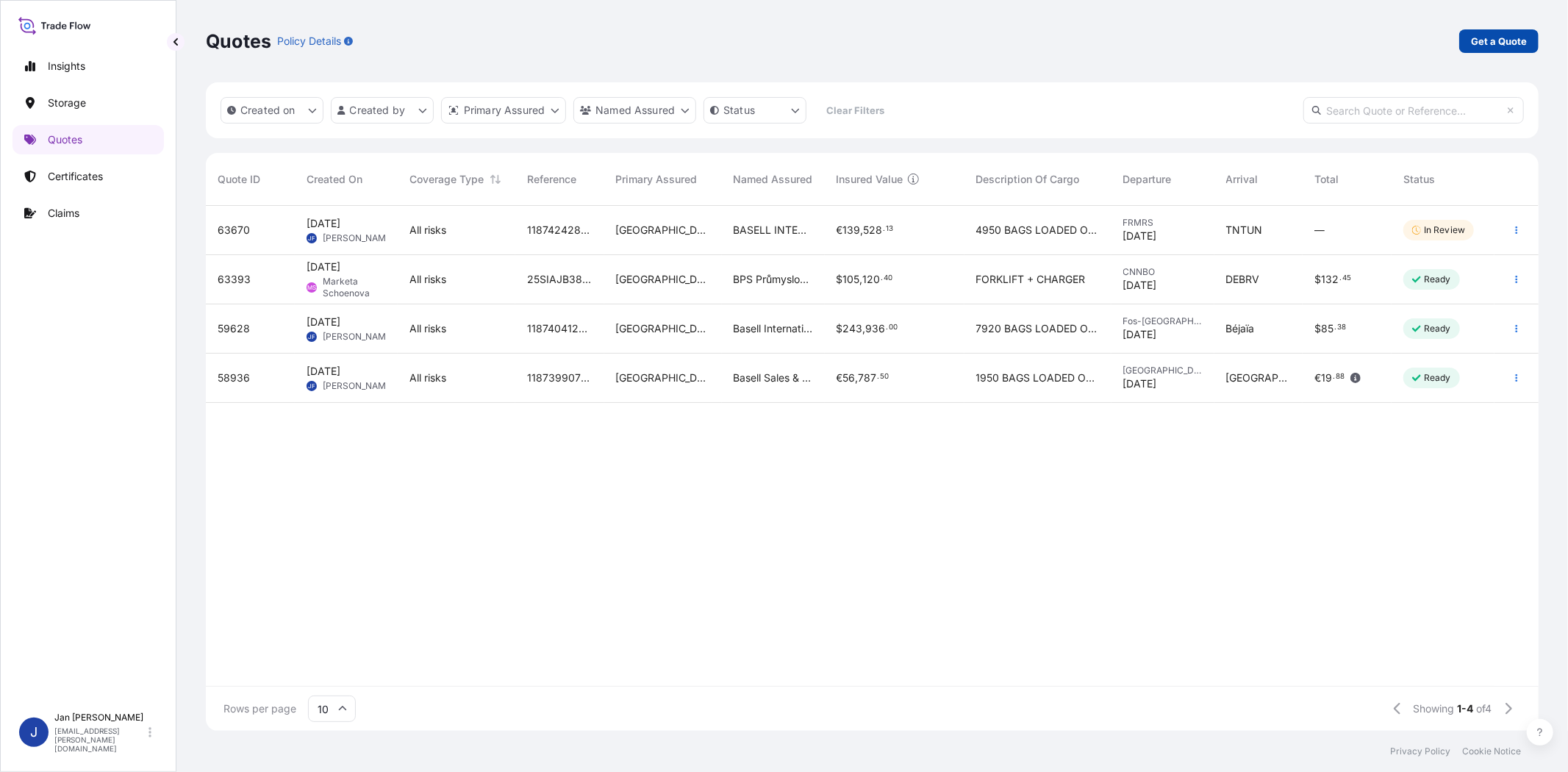
click at [1501, 40] on p "Get a Quote" at bounding box center [1499, 41] width 56 height 15
select select "Water"
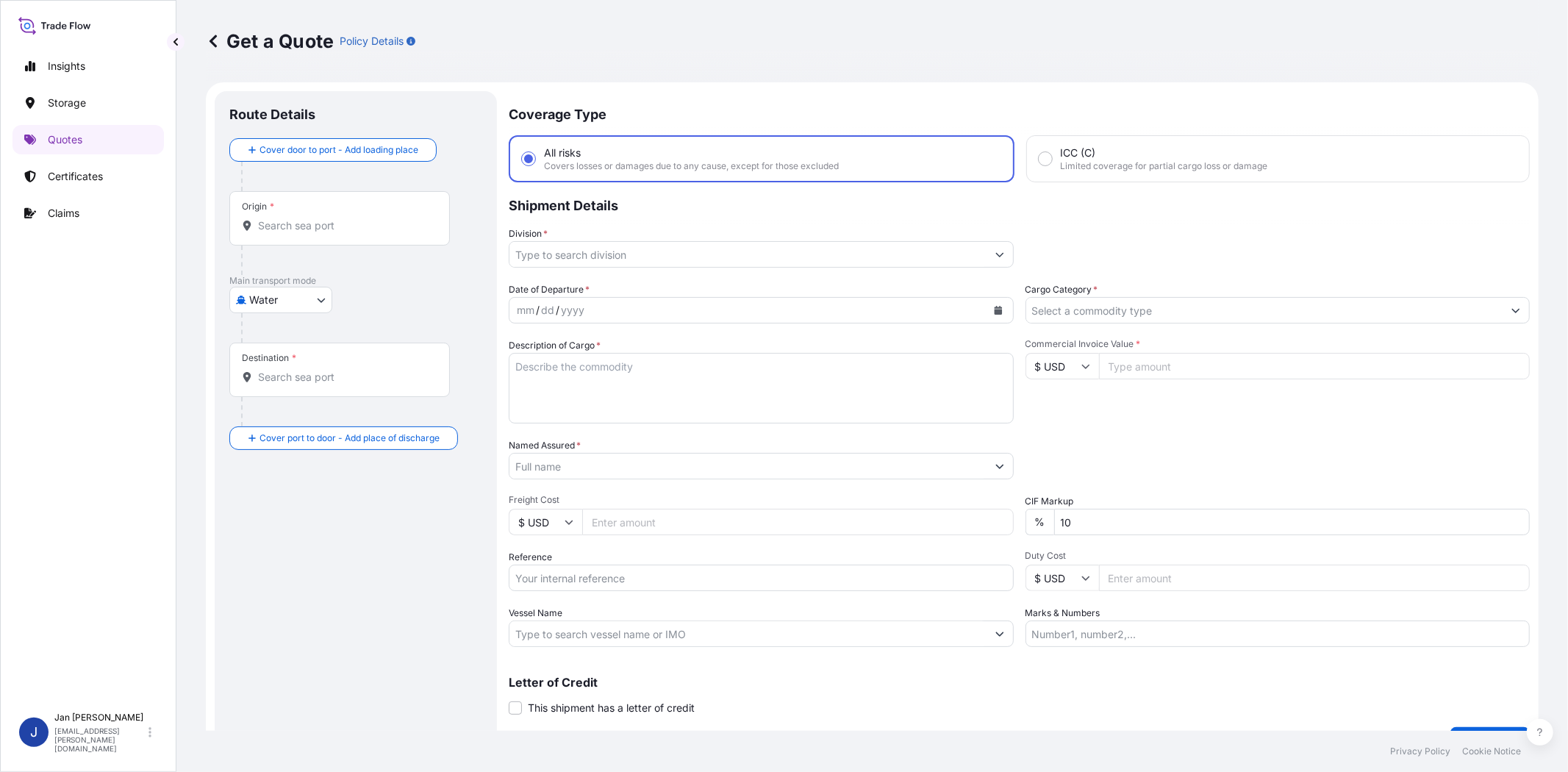
scroll to position [24, 0]
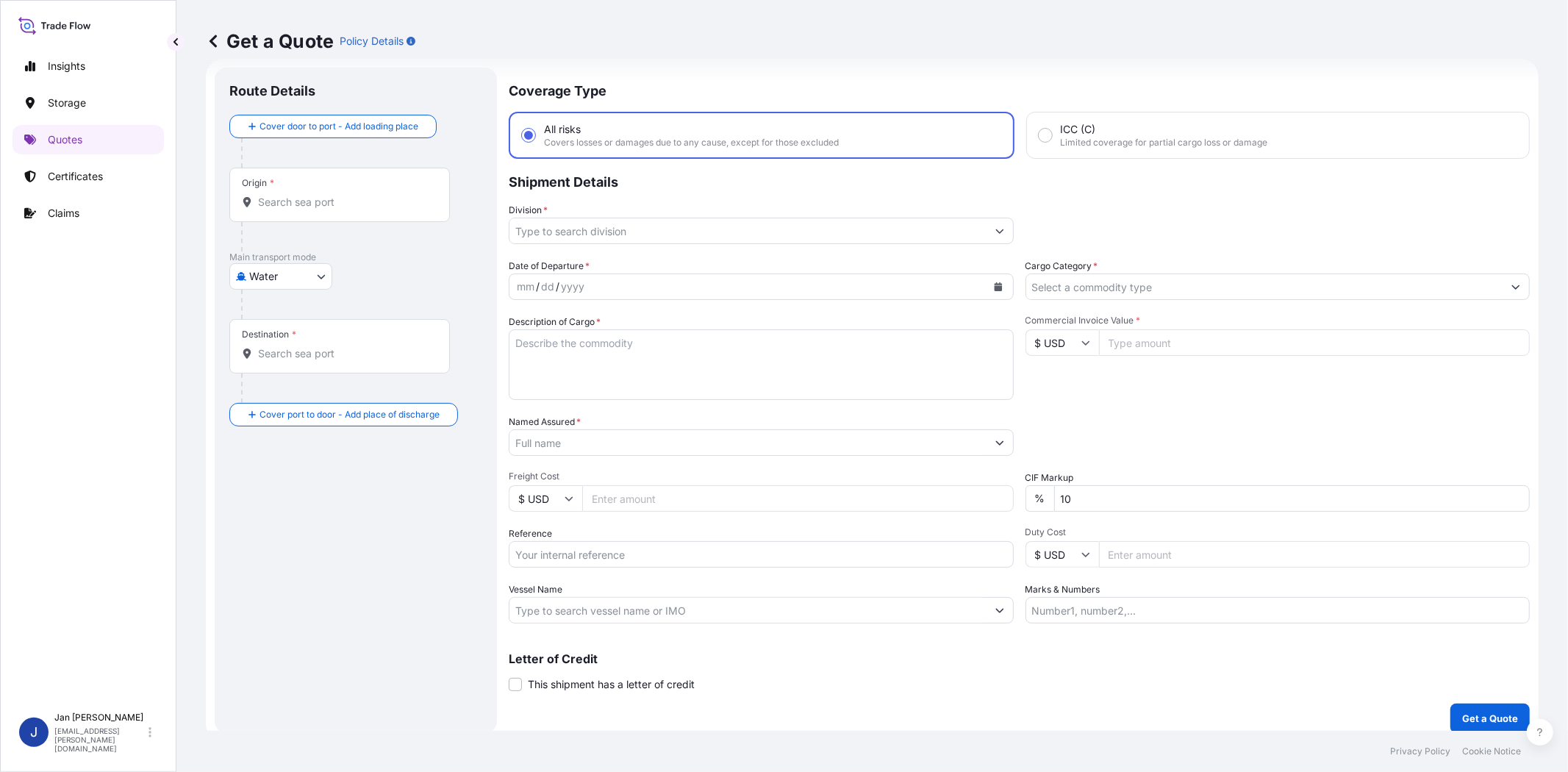
click at [1126, 340] on input "Commercial Invoice Value *" at bounding box center [1314, 343] width 432 height 26
paste input "261082.55"
type input "261082.55"
click at [1178, 280] on input "Cargo Category *" at bounding box center [1264, 287] width 477 height 26
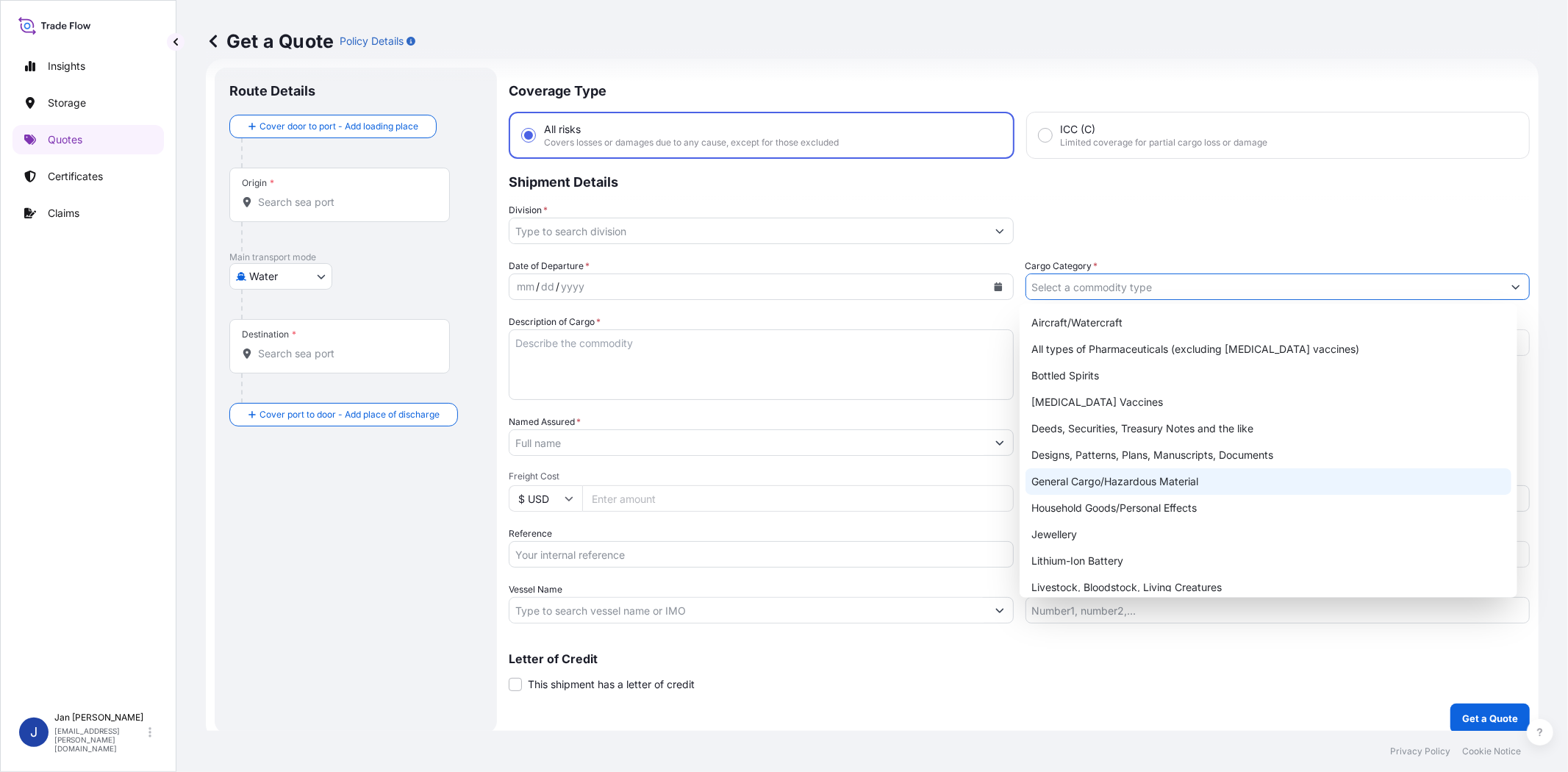
click at [1157, 475] on div "General Cargo/Hazardous Material" at bounding box center [1267, 482] width 485 height 26
type input "General Cargo/Hazardous Material"
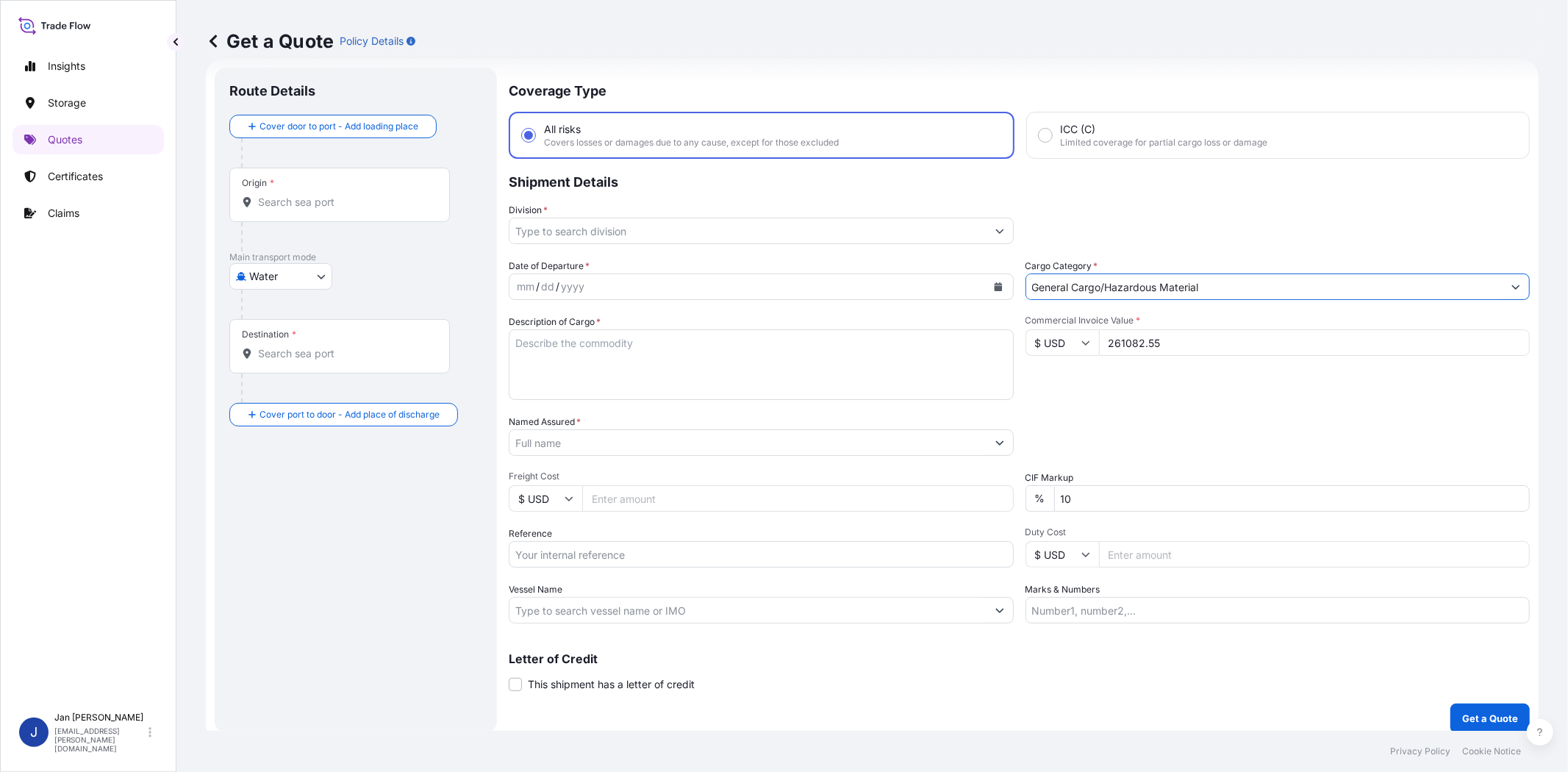
click at [827, 238] on input "Division *" at bounding box center [748, 231] width 477 height 26
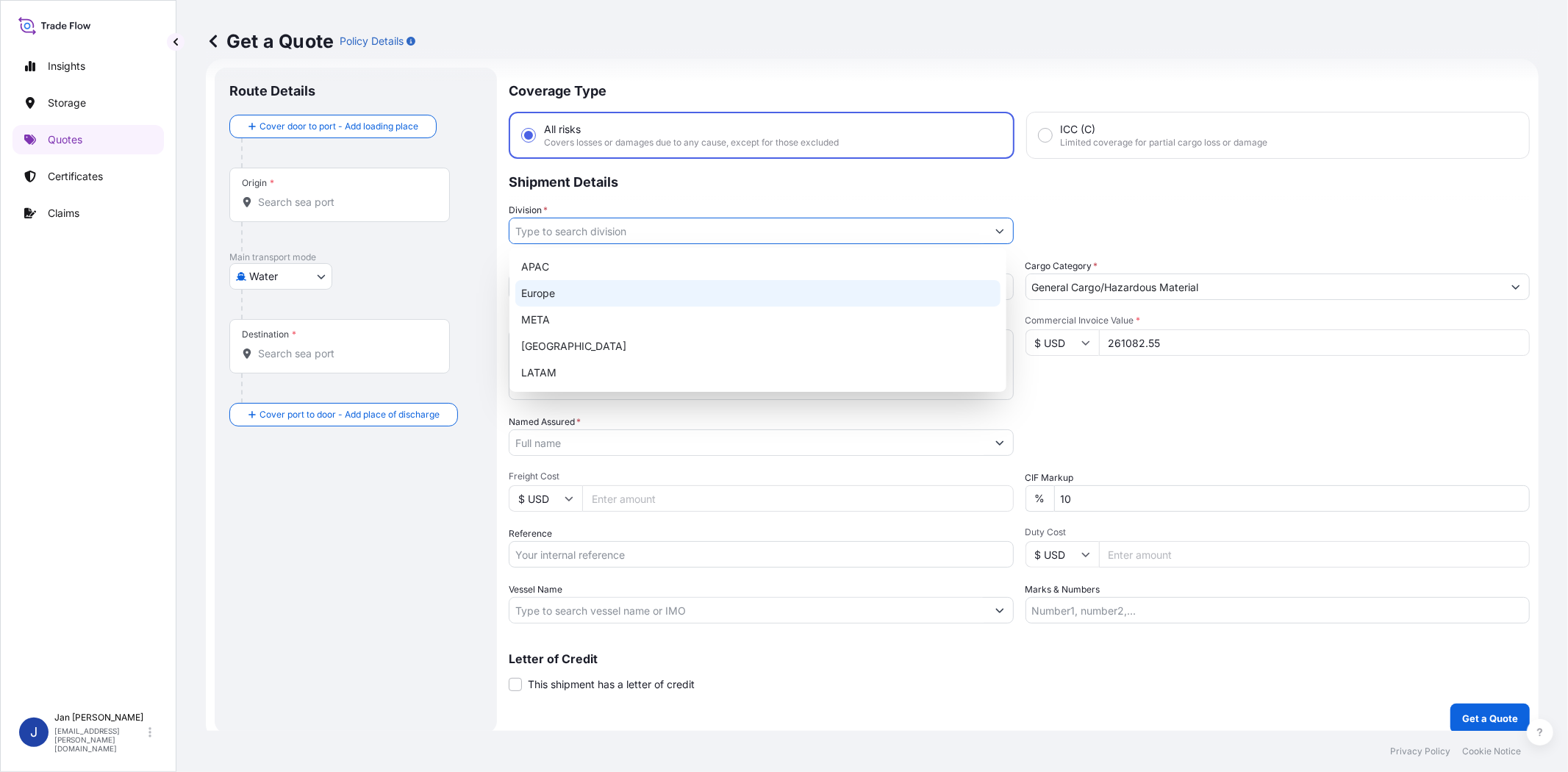
click at [723, 288] on div "Europe" at bounding box center [758, 293] width 485 height 26
type input "Europe"
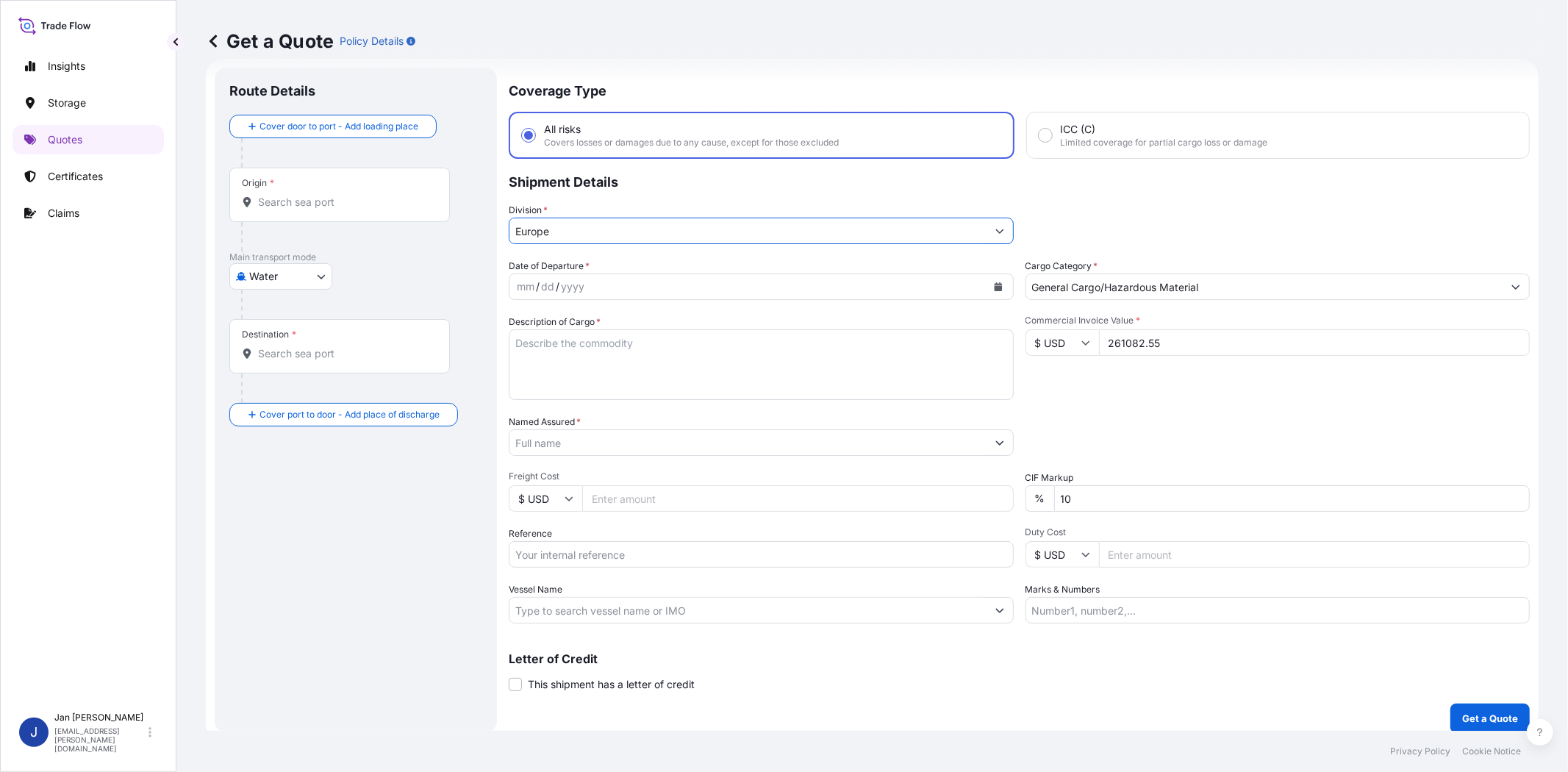
click at [636, 437] on input "Named Assured *" at bounding box center [748, 442] width 477 height 26
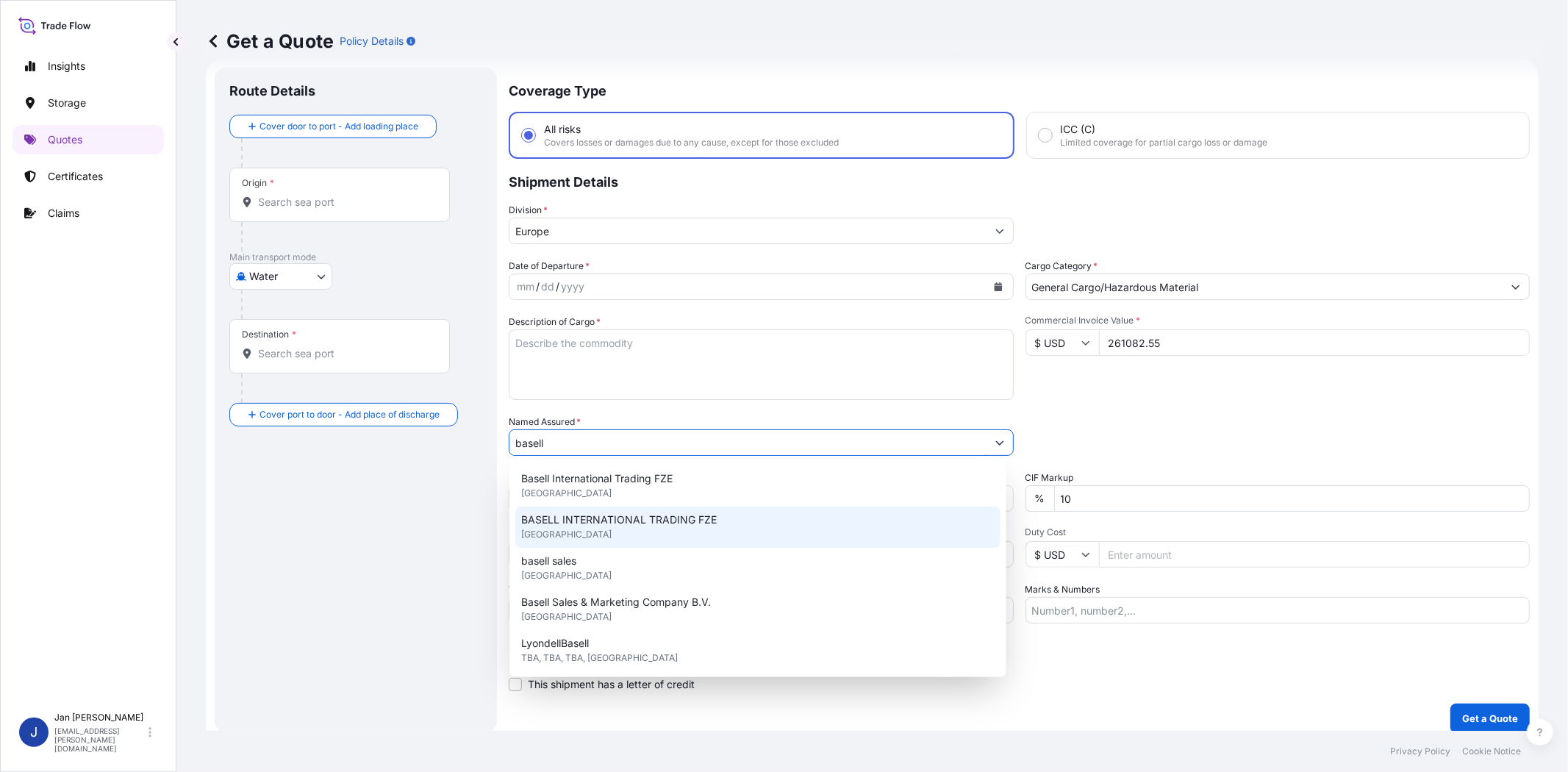
click at [670, 513] on span "BASELL INTERNATIONAL TRADING FZE" at bounding box center [618, 520] width 195 height 15
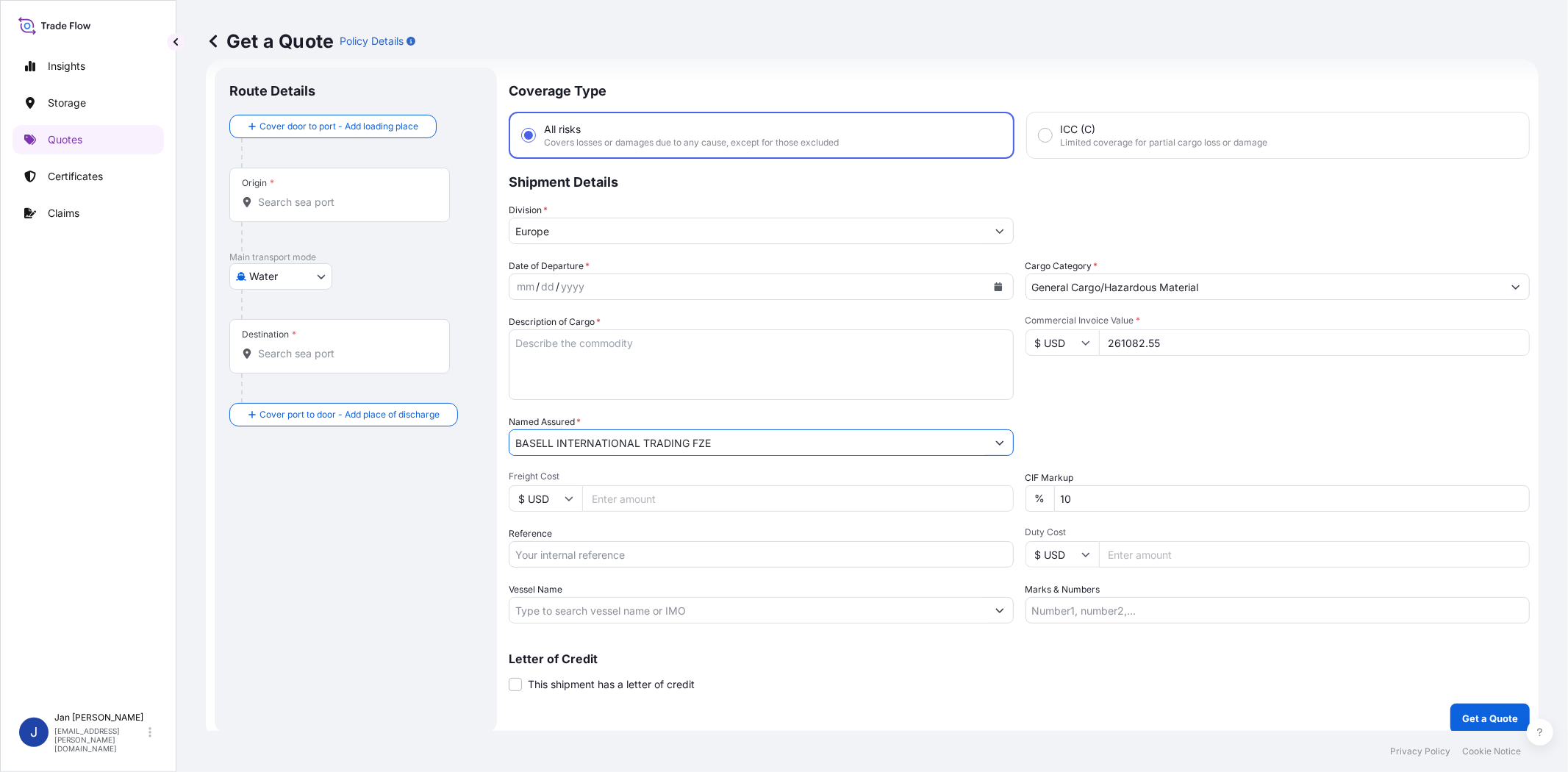
type input "BASELL INTERNATIONAL TRADING FZE"
click at [1113, 394] on div "Commercial Invoice Value * $ USD 261082.55" at bounding box center [1277, 358] width 505 height 86
click at [627, 550] on input "Reference" at bounding box center [761, 554] width 505 height 26
paste input "1187422055 // 5013183594 5013174475 304241315"
type input "1187422055 // 5013183594 5013174475 304241315"
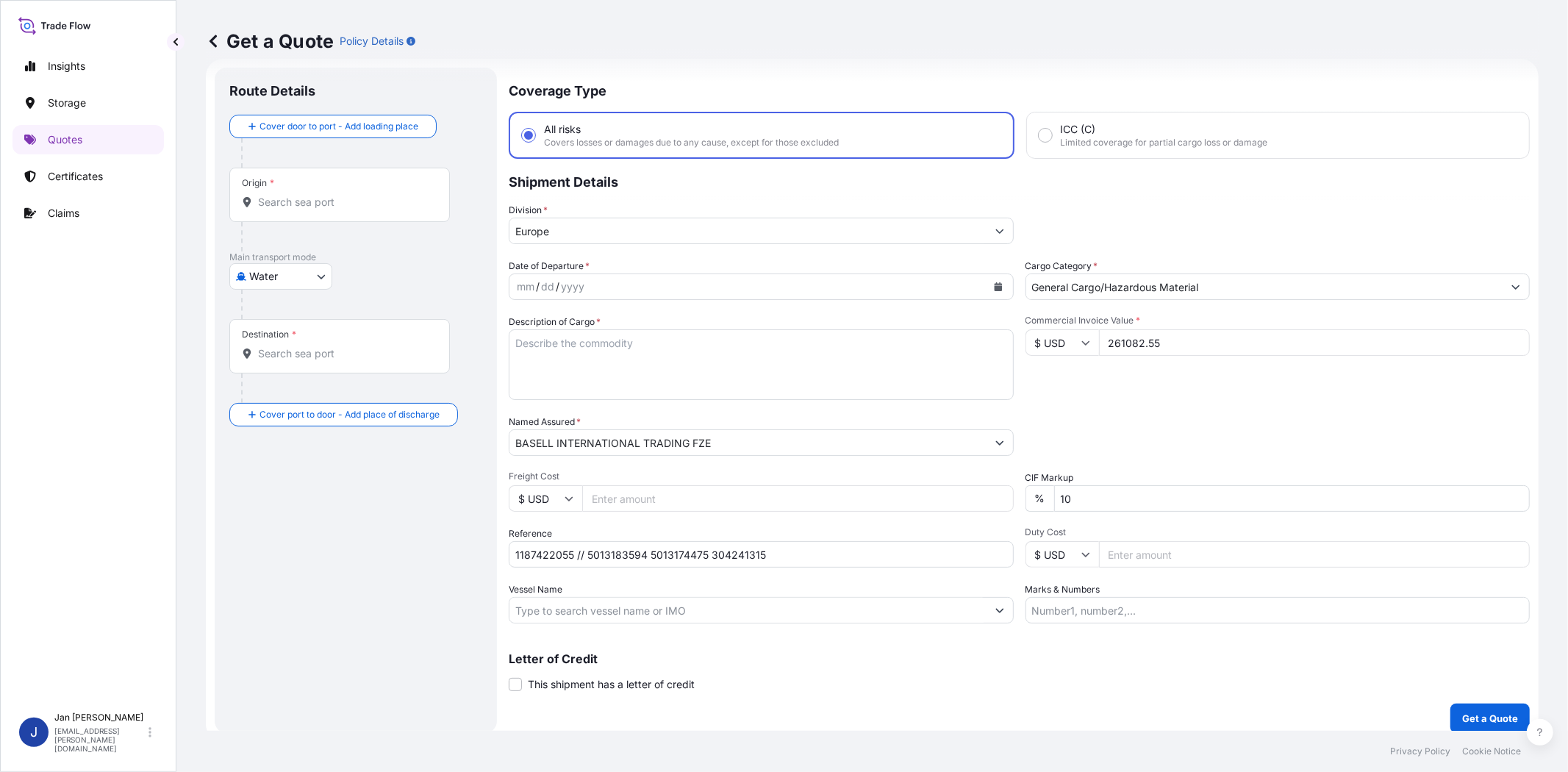
click at [659, 611] on input "Vessel Name" at bounding box center [748, 611] width 477 height 26
paste input "[GEOGRAPHIC_DATA]"
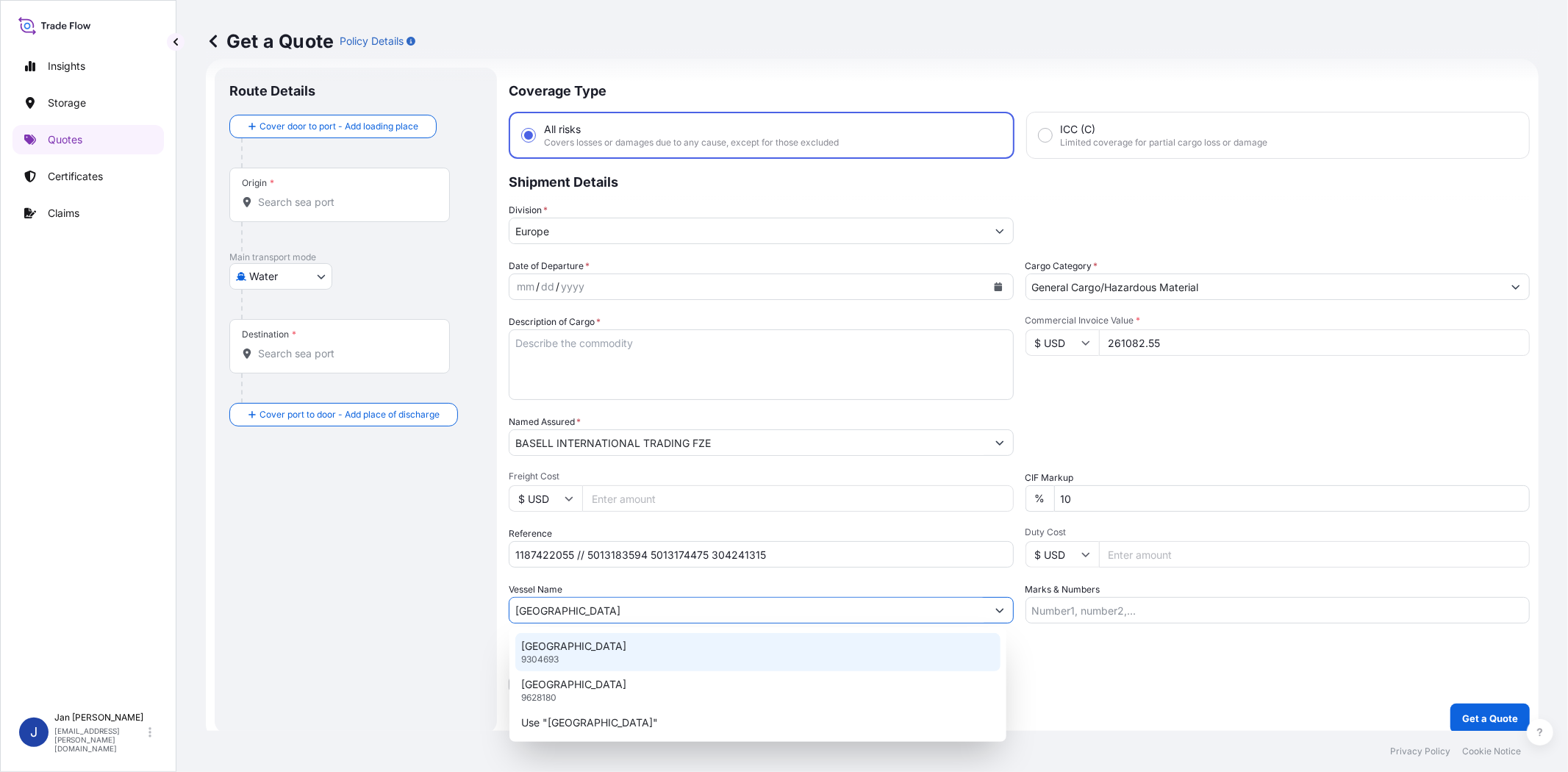
click at [667, 655] on div "VALENCE 9304693" at bounding box center [758, 652] width 485 height 38
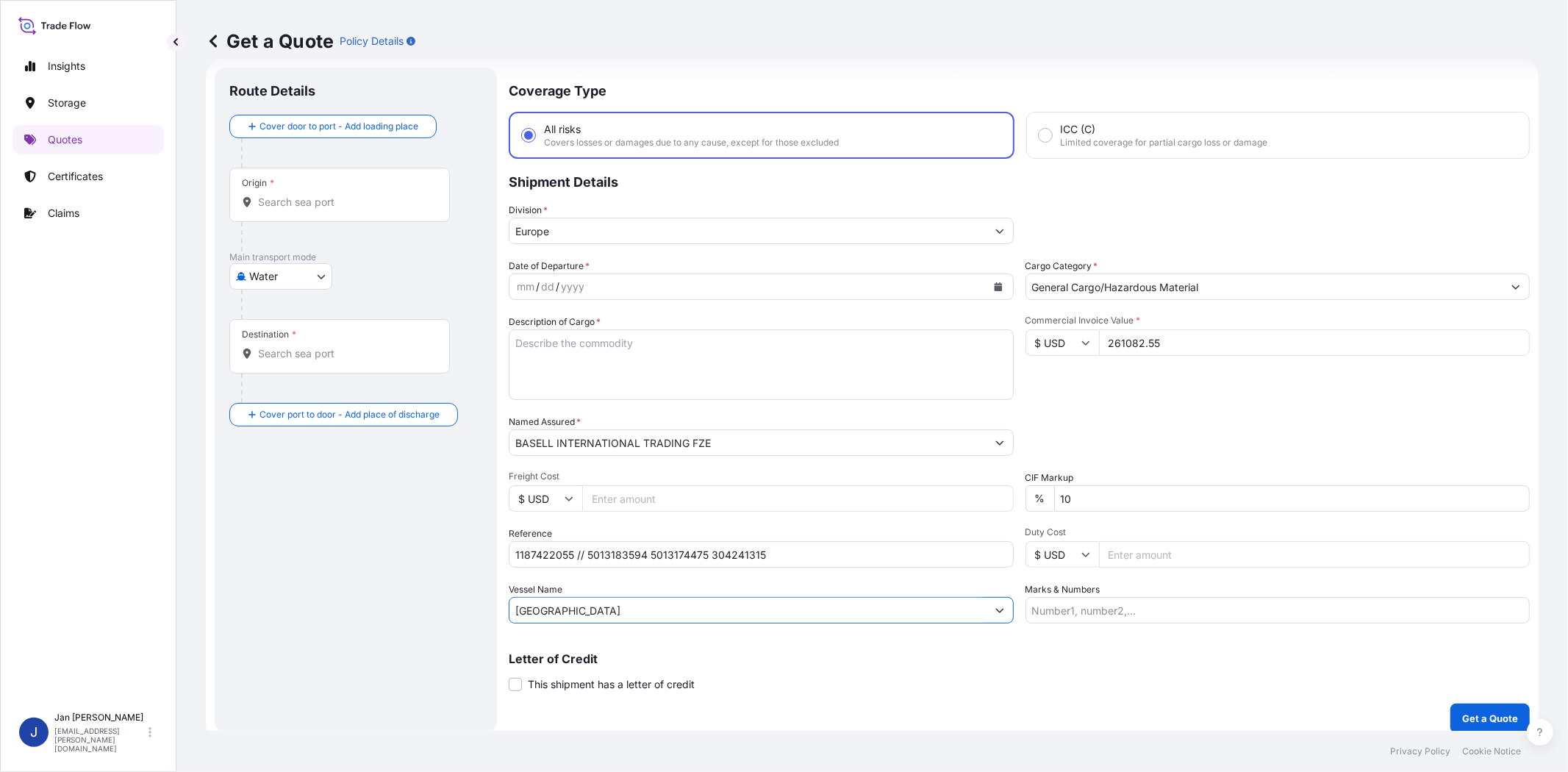
type input "[GEOGRAPHIC_DATA]"
click at [343, 214] on div "Origin *" at bounding box center [339, 194] width 221 height 54
click at [343, 209] on input "Origin *" at bounding box center [344, 203] width 174 height 15
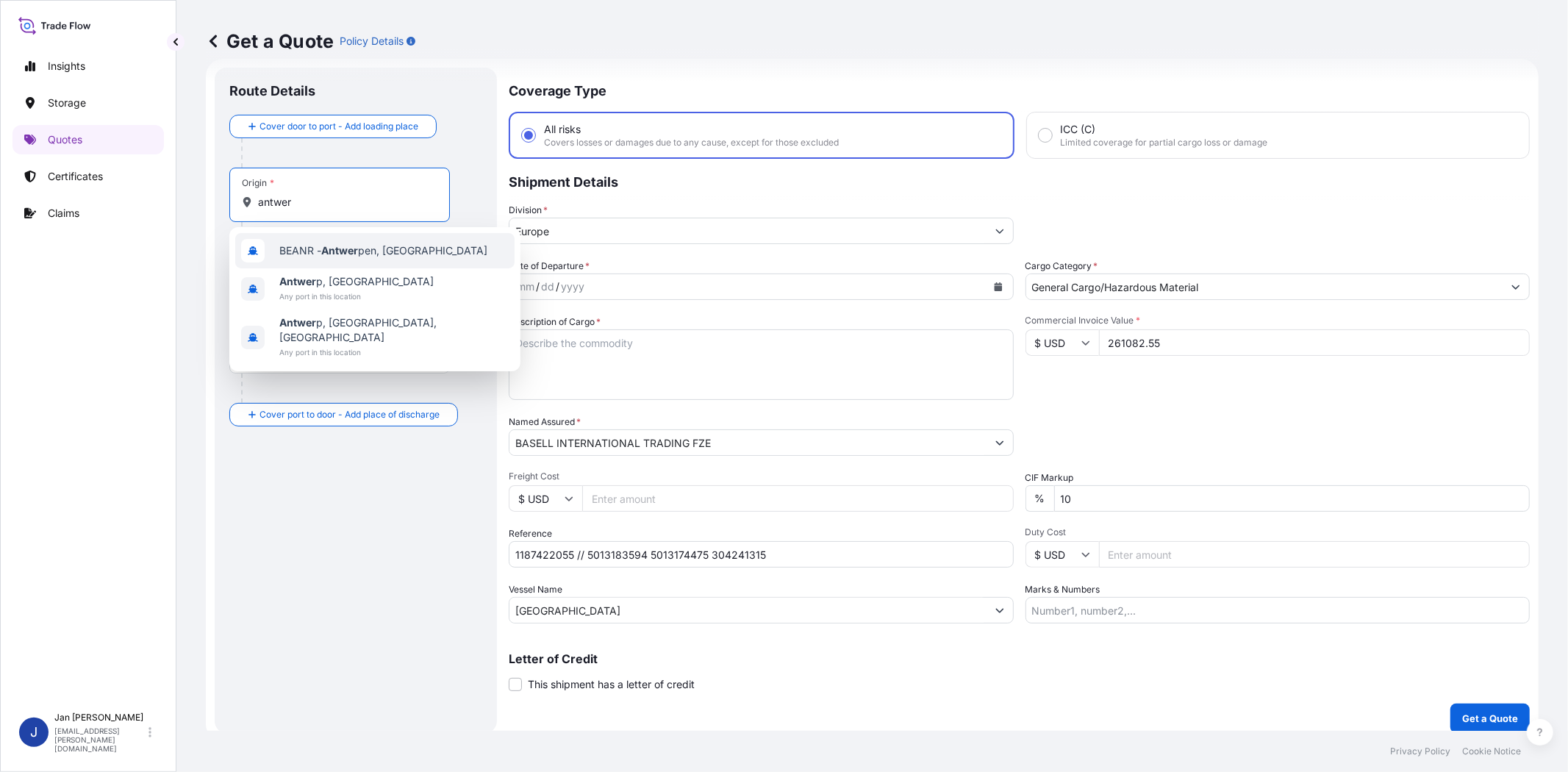
click at [340, 256] on span "BEANR - Antwer pen, [GEOGRAPHIC_DATA]" at bounding box center [383, 250] width 208 height 15
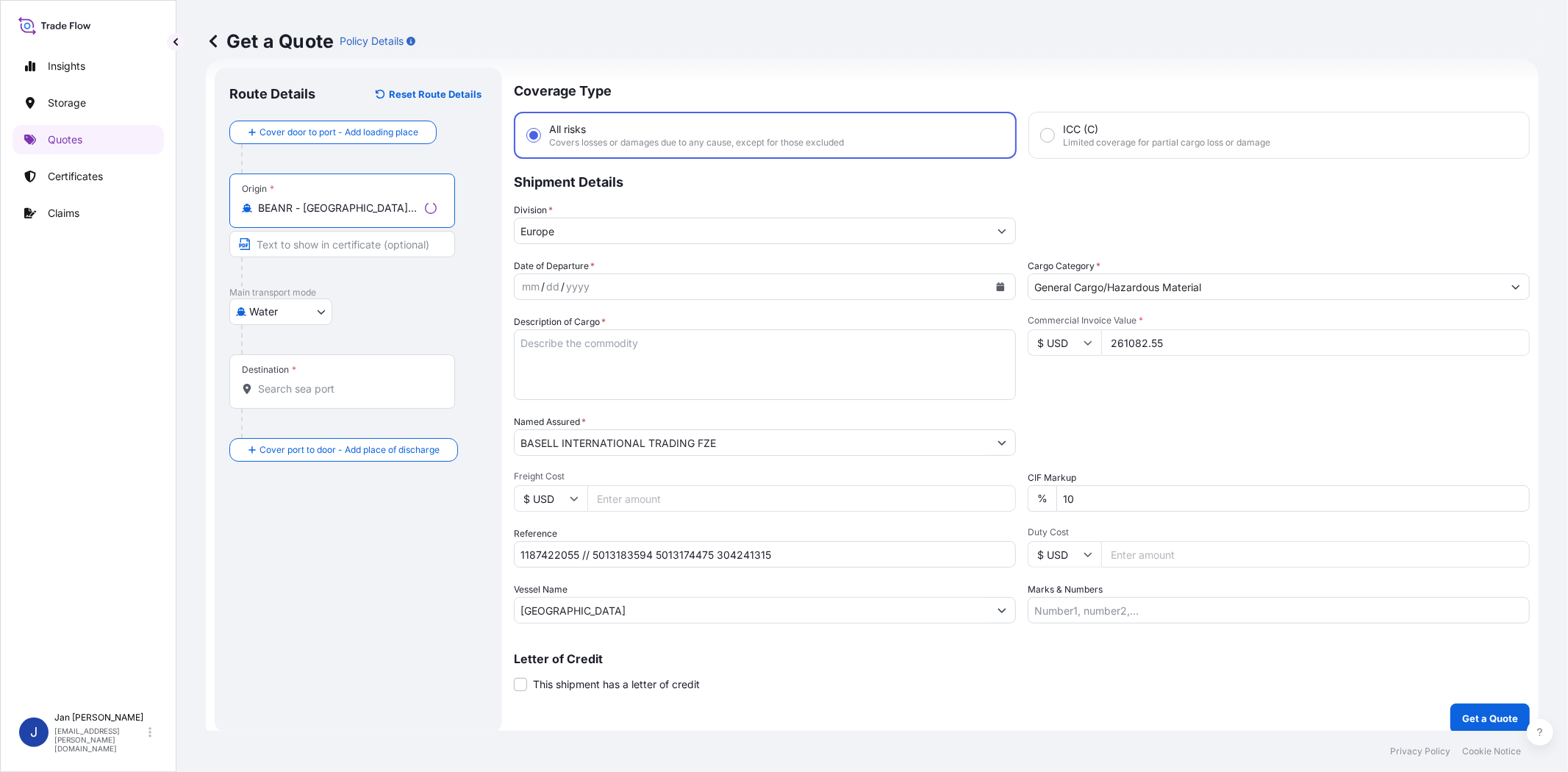
type input "BEANR - [GEOGRAPHIC_DATA], [GEOGRAPHIC_DATA]"
click at [325, 392] on input "Destination *" at bounding box center [347, 389] width 179 height 15
type input "TRIST - [GEOGRAPHIC_DATA], [GEOGRAPHIC_DATA]"
click at [919, 367] on textarea "Description of Cargo *" at bounding box center [761, 365] width 505 height 71
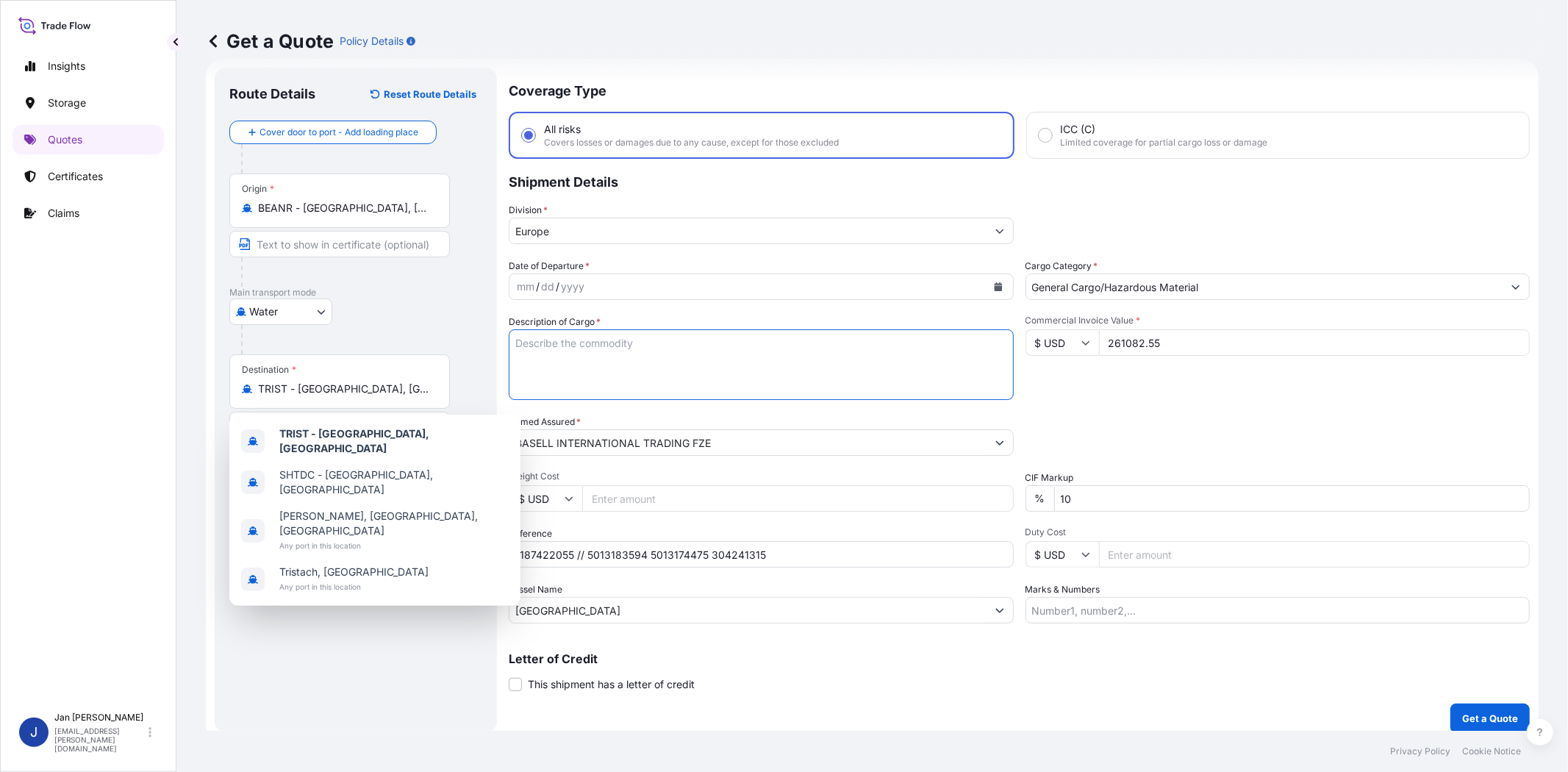
paste textarea "BAGS LOADED ONTO 180 PALLETS LOADED INTO 10 40' HIGH CUBE CONTAINER HOSTALEN CR…"
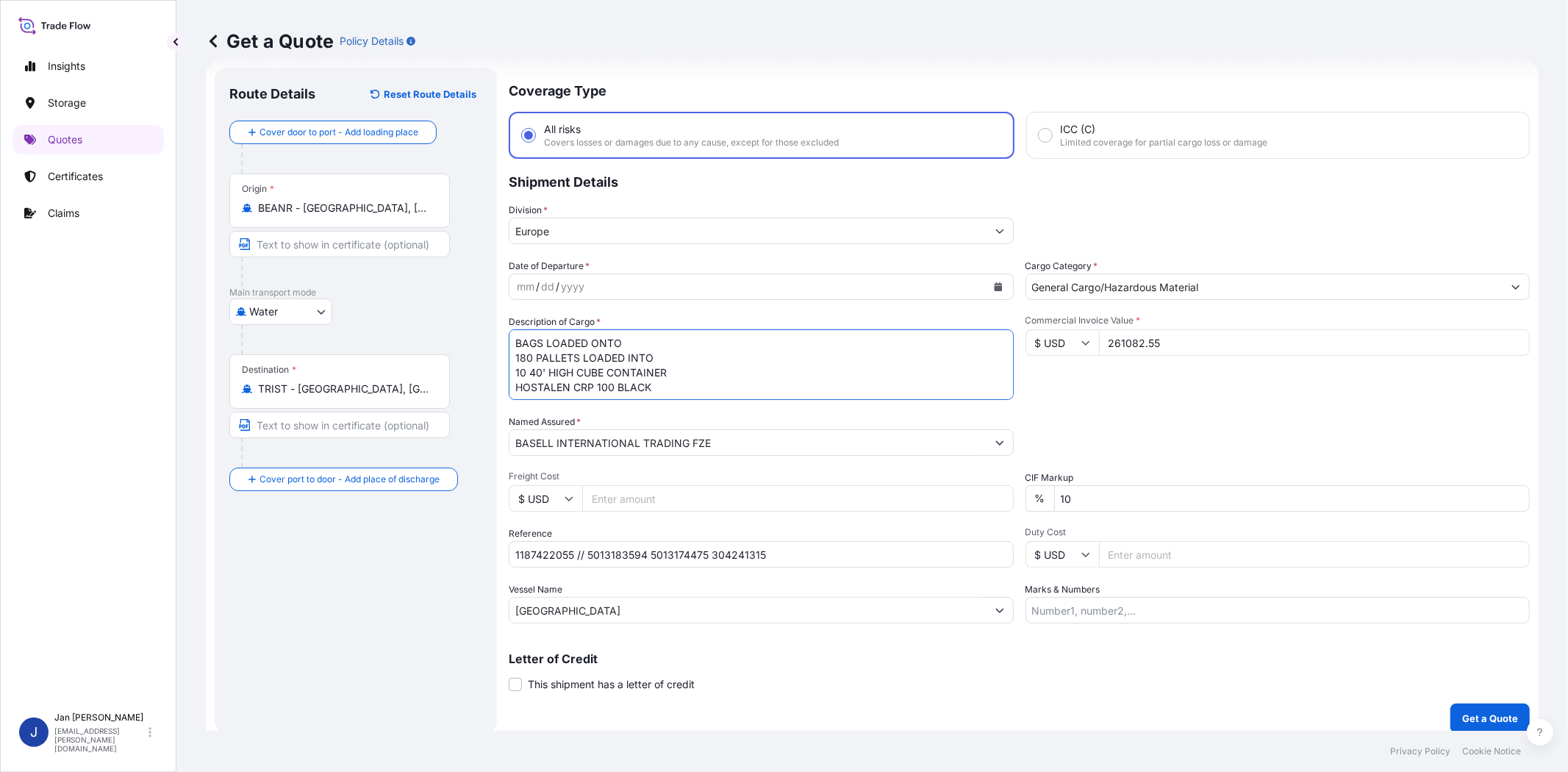
click at [513, 342] on textarea "BAGS LOADED ONTO 180 PALLETS LOADED INTO 10 40' HIGH CUBE CONTAINER HOSTALEN CR…" at bounding box center [761, 365] width 505 height 71
type textarea "9900 BAGS LOADED ONTO 180 PALLETS LOADED INTO 10 40' HIGH CUBE CONTAINER HOSTAL…"
click at [1174, 386] on div "Commercial Invoice Value * $ USD 261082.55" at bounding box center [1277, 358] width 505 height 86
click at [1095, 615] on input "Marks & Numbers" at bounding box center [1277, 611] width 505 height 26
paste input "PLASMAR / [GEOGRAPHIC_DATA]"
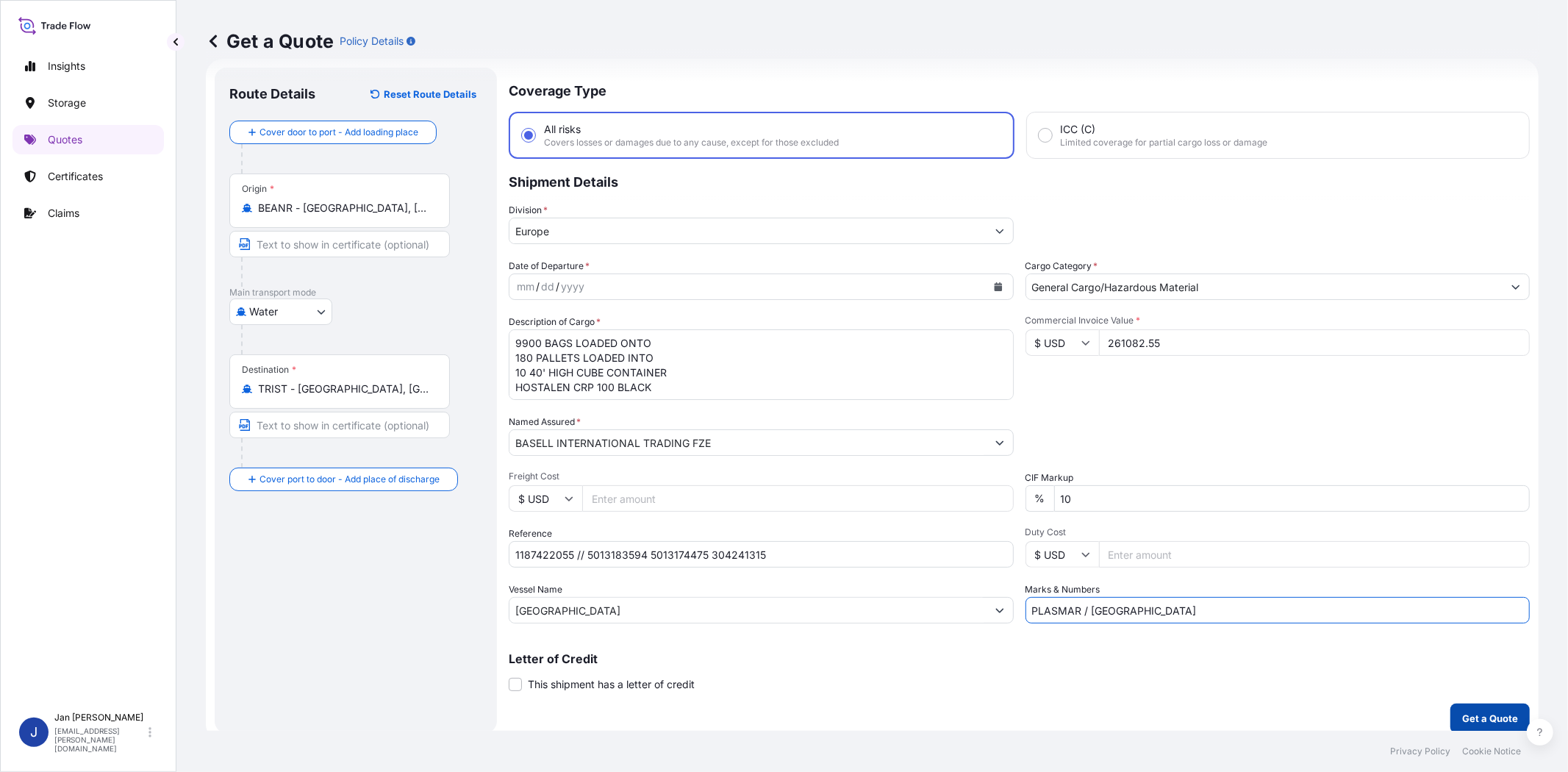
type input "PLASMAR / [GEOGRAPHIC_DATA]"
click at [1498, 718] on p "Get a Quote" at bounding box center [1490, 718] width 56 height 15
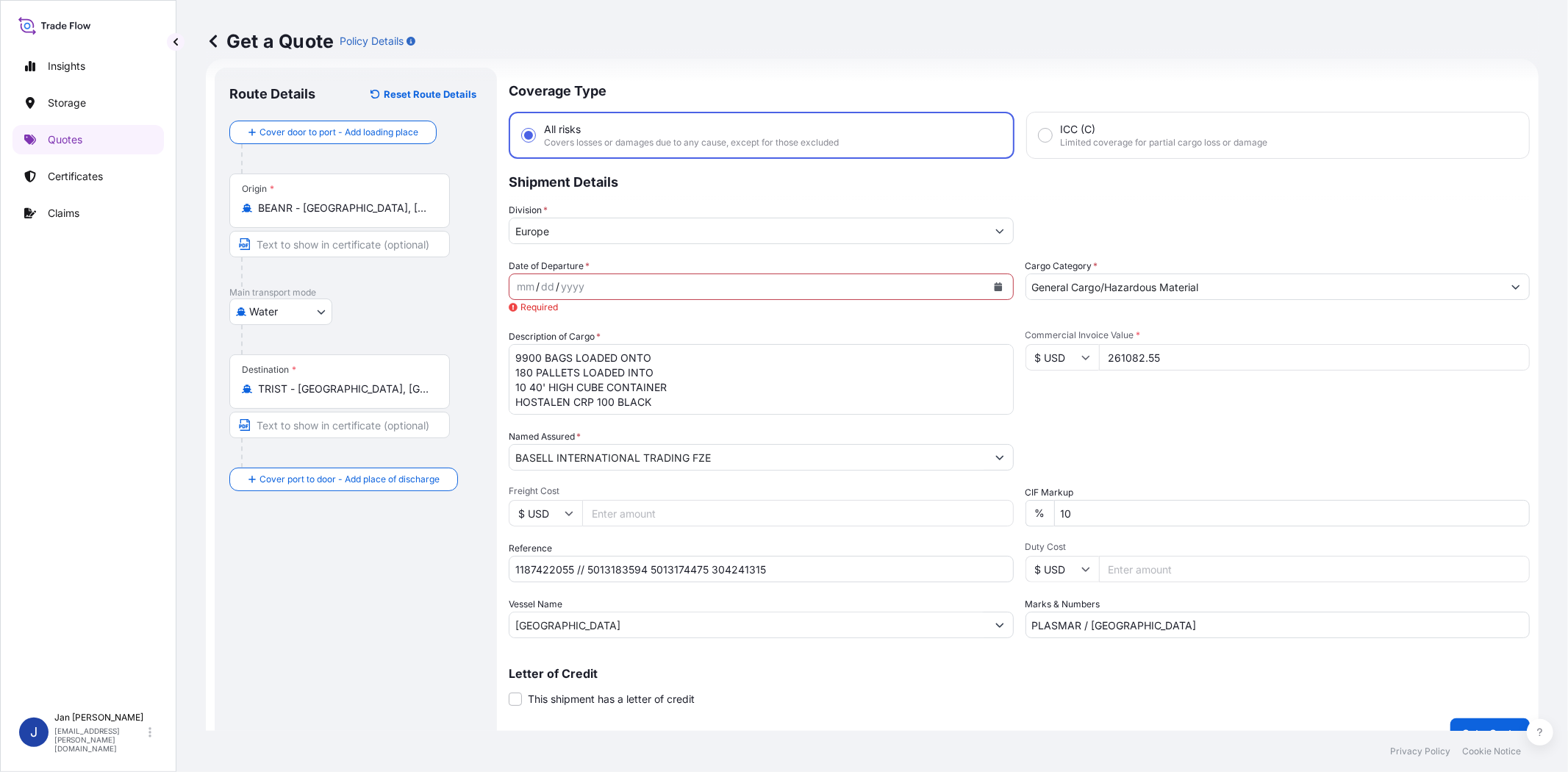
click at [995, 283] on icon "Calendar" at bounding box center [998, 287] width 9 height 9
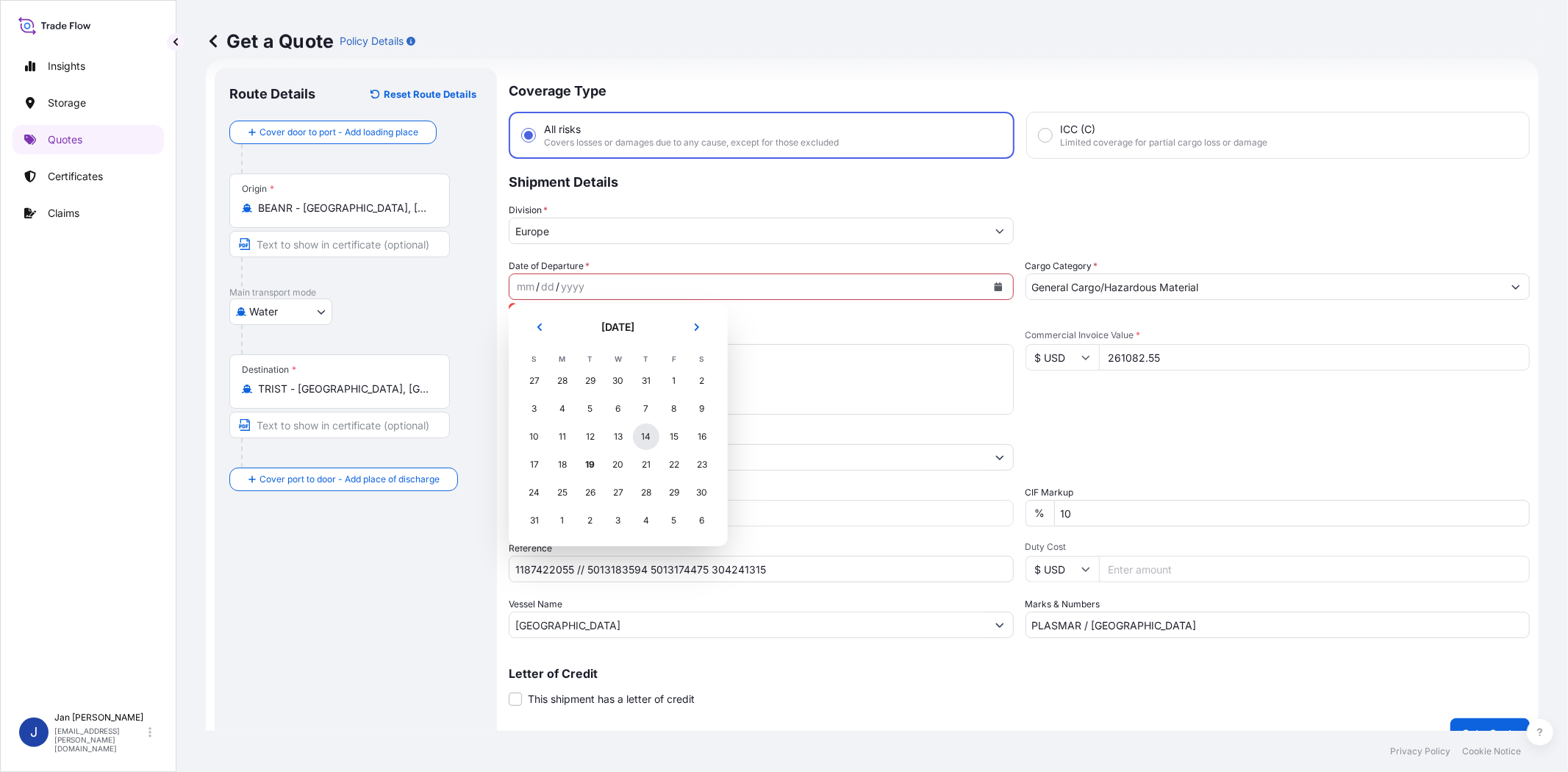
click at [647, 442] on div "14" at bounding box center [646, 437] width 26 height 26
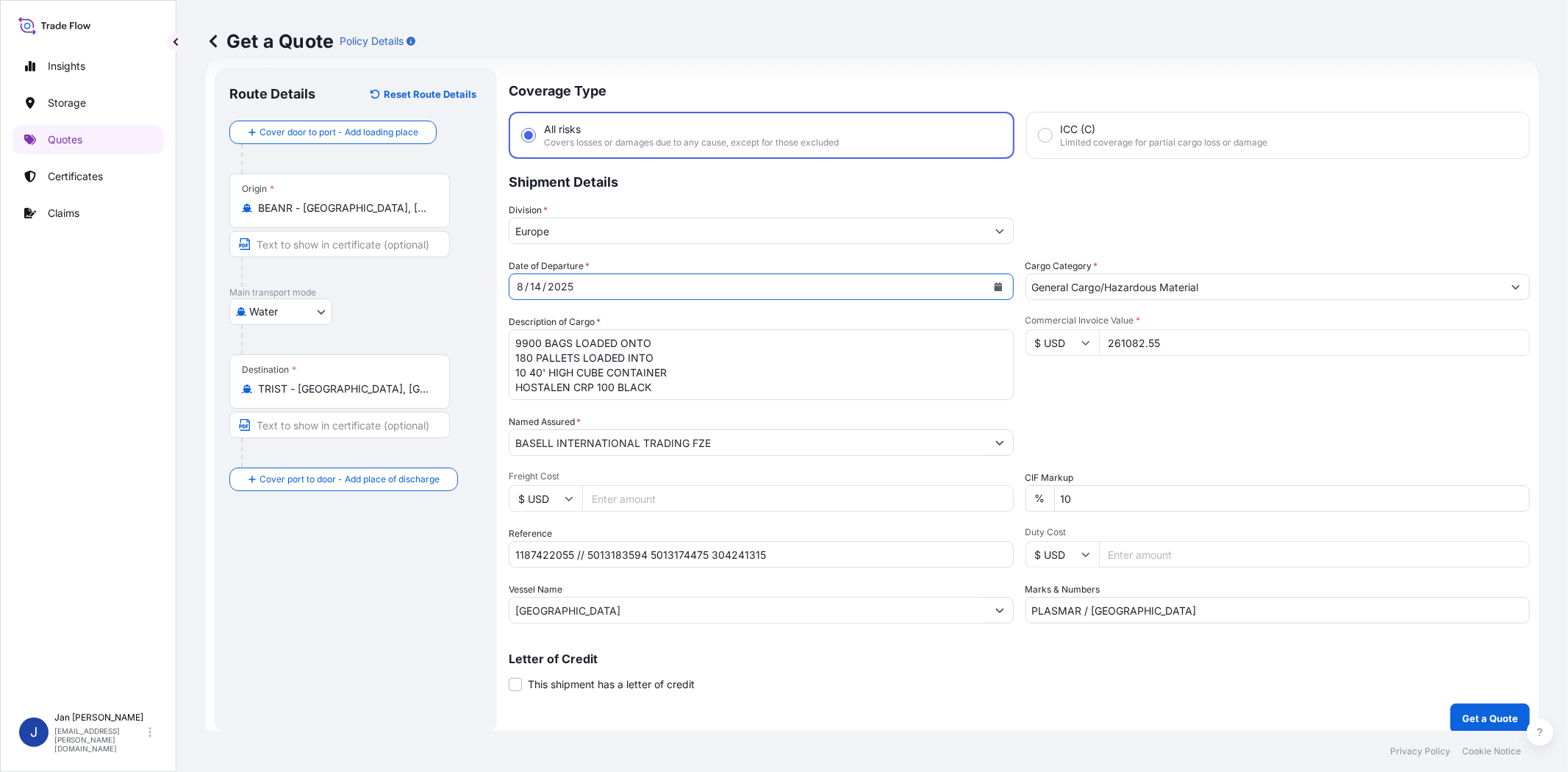
click at [1191, 435] on div "Packing Category Type to search a container mode Please select a primary mode o…" at bounding box center [1277, 435] width 505 height 41
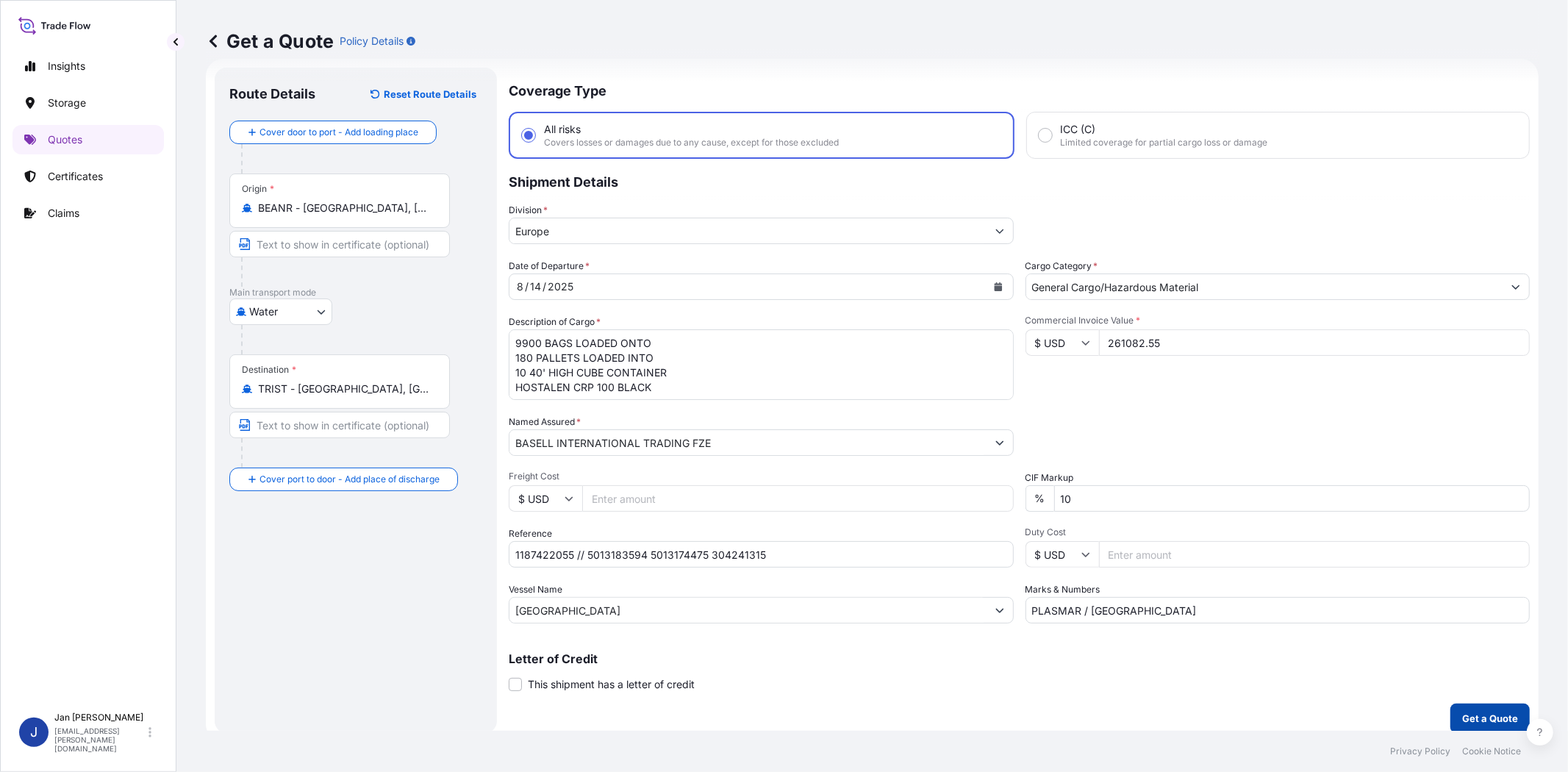
click at [1470, 721] on p "Get a Quote" at bounding box center [1490, 718] width 56 height 15
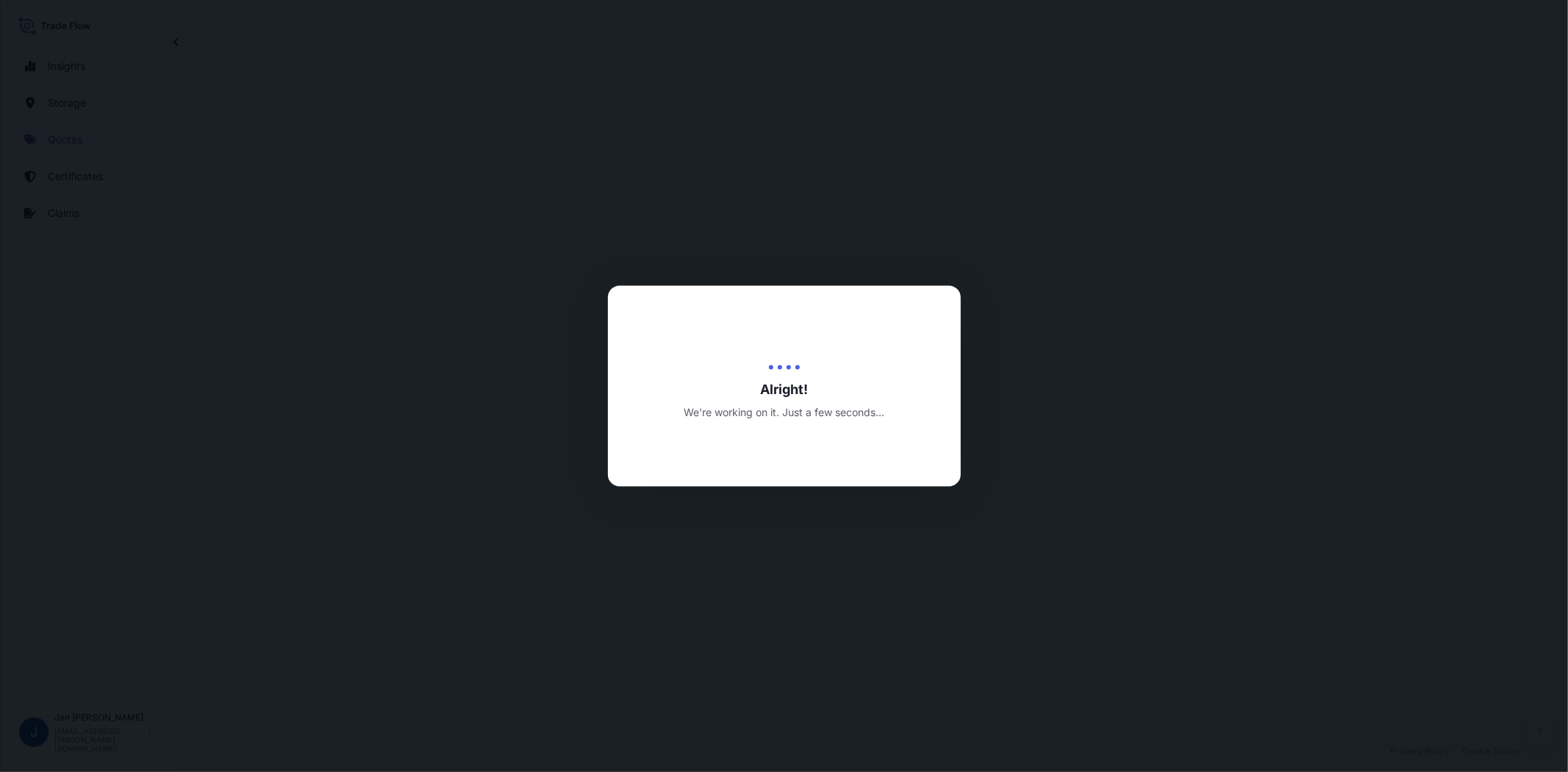
select select "Water"
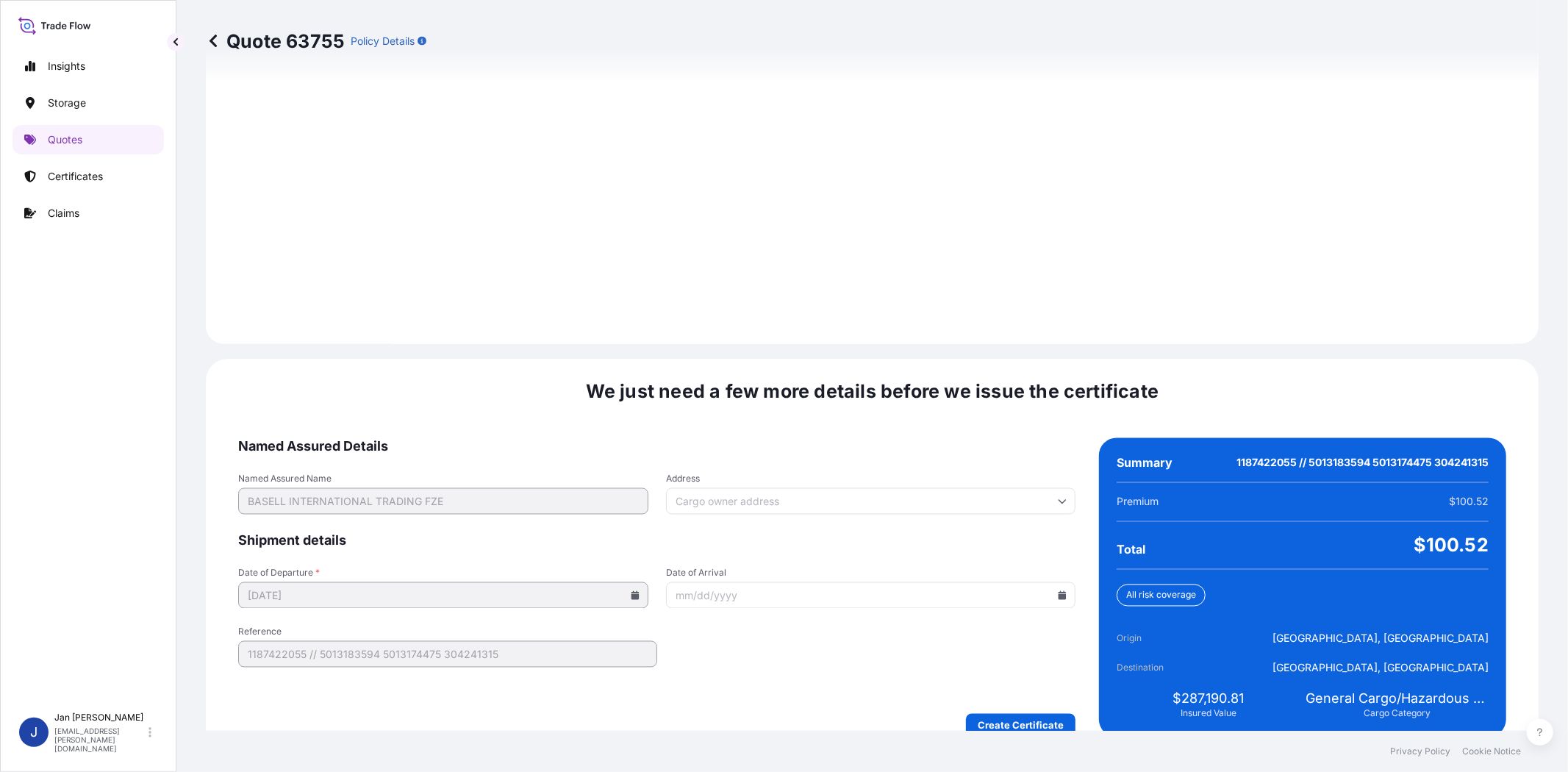
scroll to position [1953, 0]
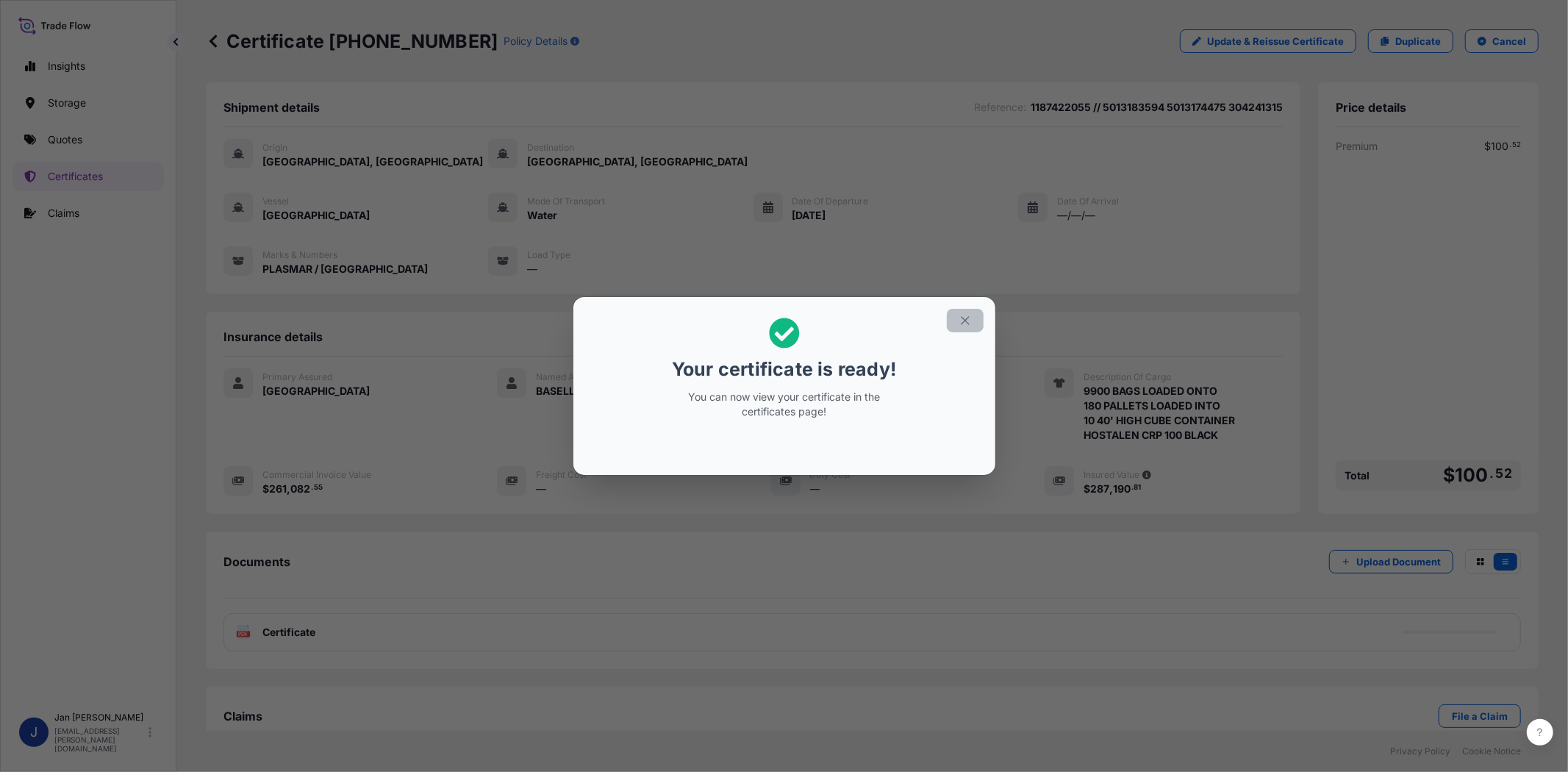
click at [965, 320] on icon "button" at bounding box center [965, 320] width 8 height 8
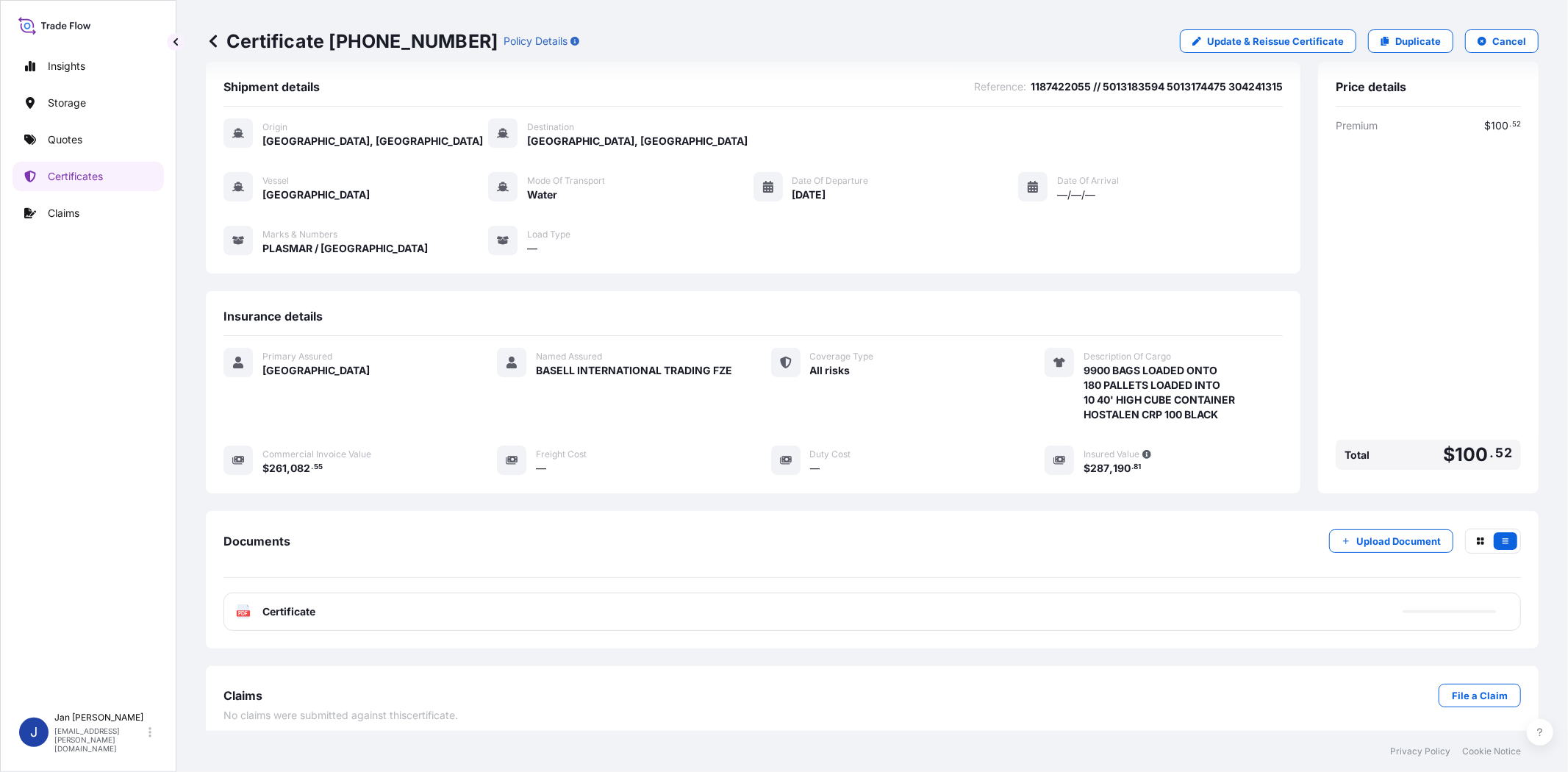
scroll to position [31, 0]
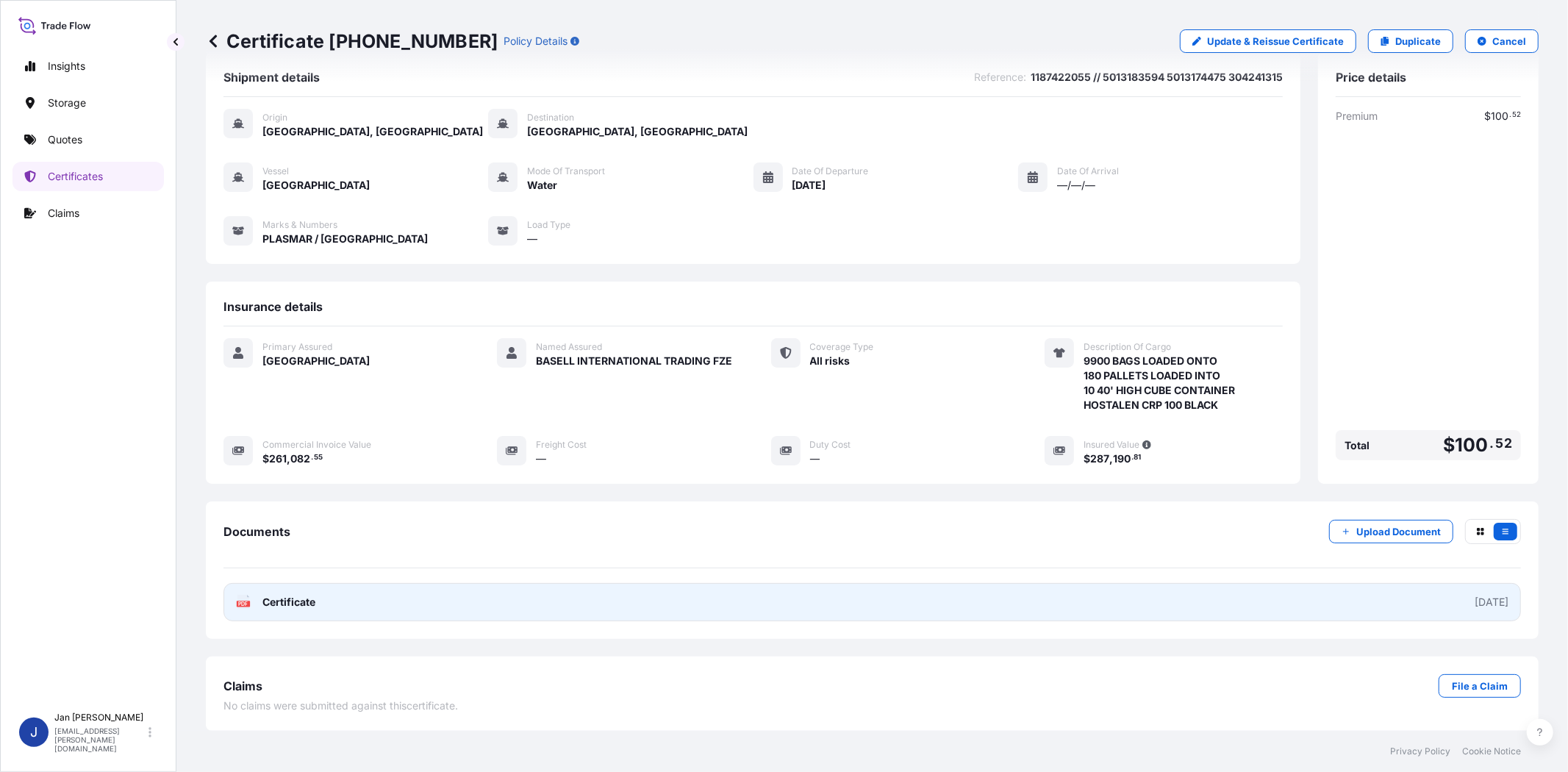
click at [243, 604] on text "PDF" at bounding box center [244, 604] width 10 height 5
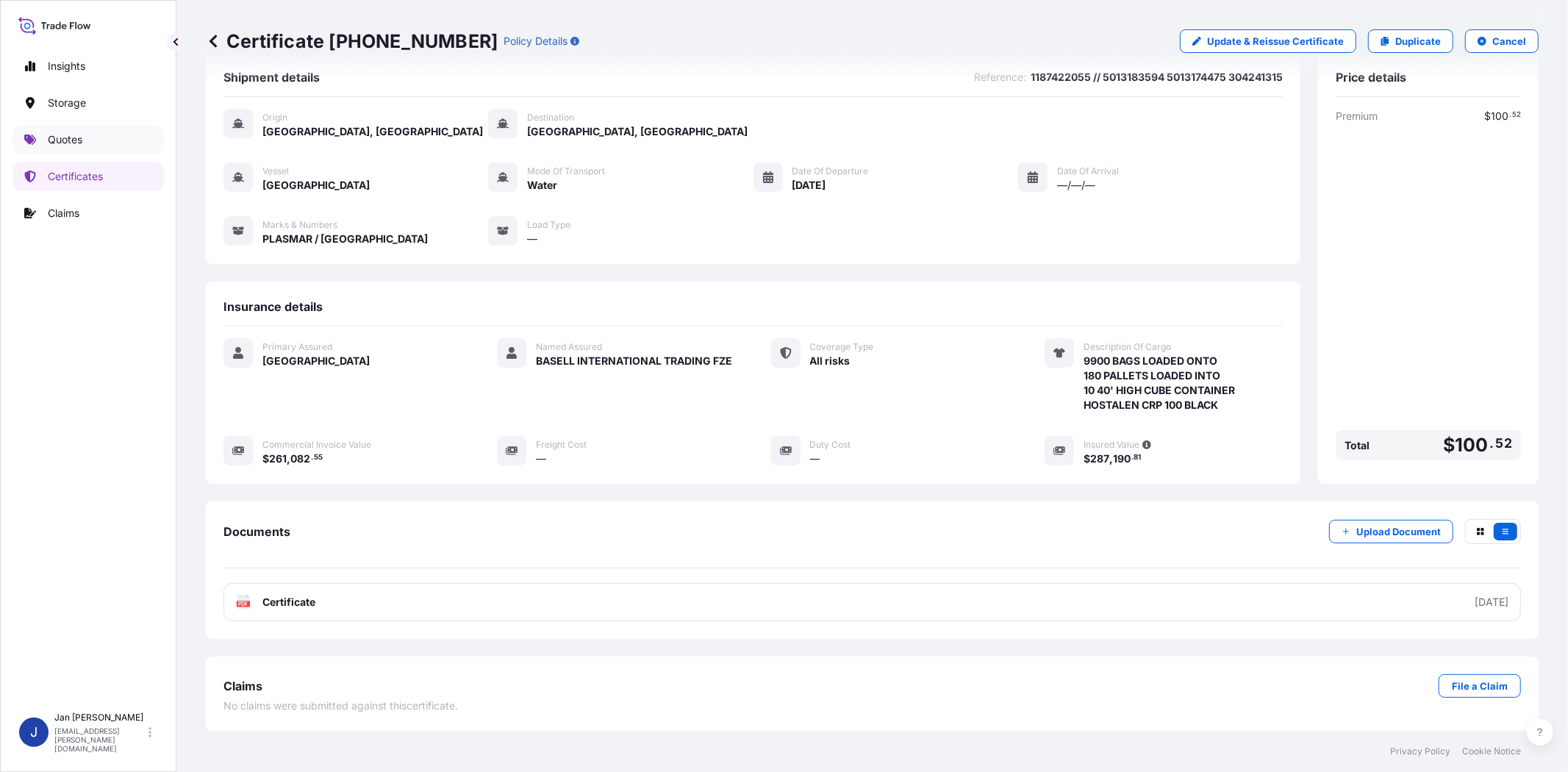
click at [72, 145] on p "Quotes" at bounding box center [65, 140] width 35 height 15
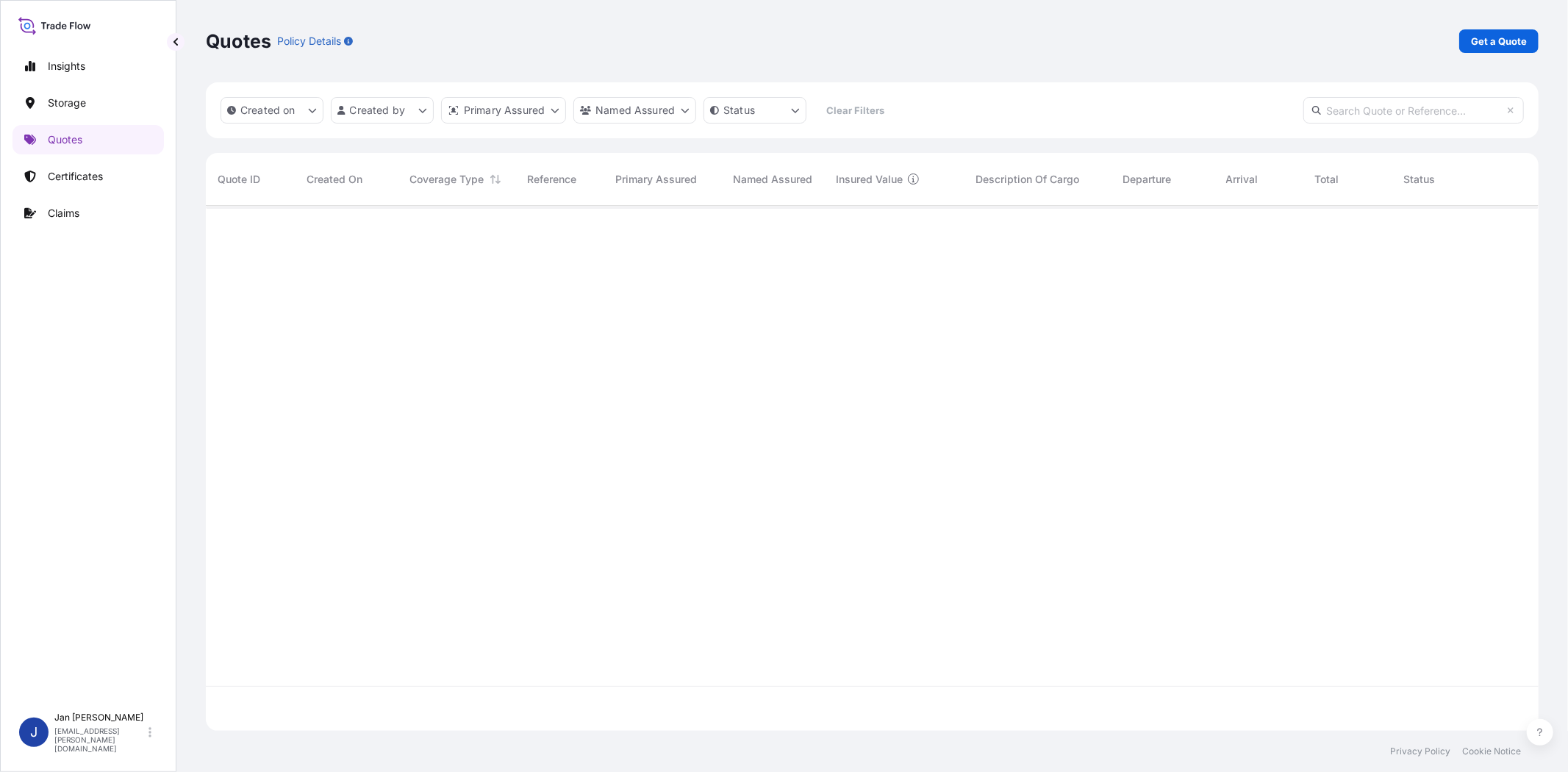
scroll to position [521, 1320]
